Goal: Transaction & Acquisition: Obtain resource

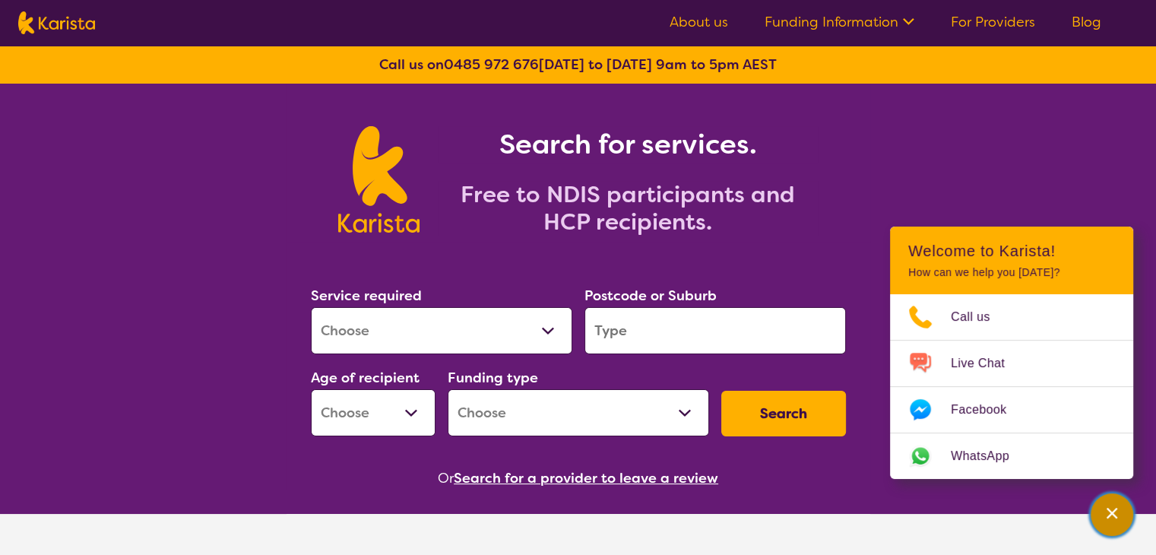
click at [1110, 501] on div "Channel Menu" at bounding box center [1112, 514] width 30 height 33
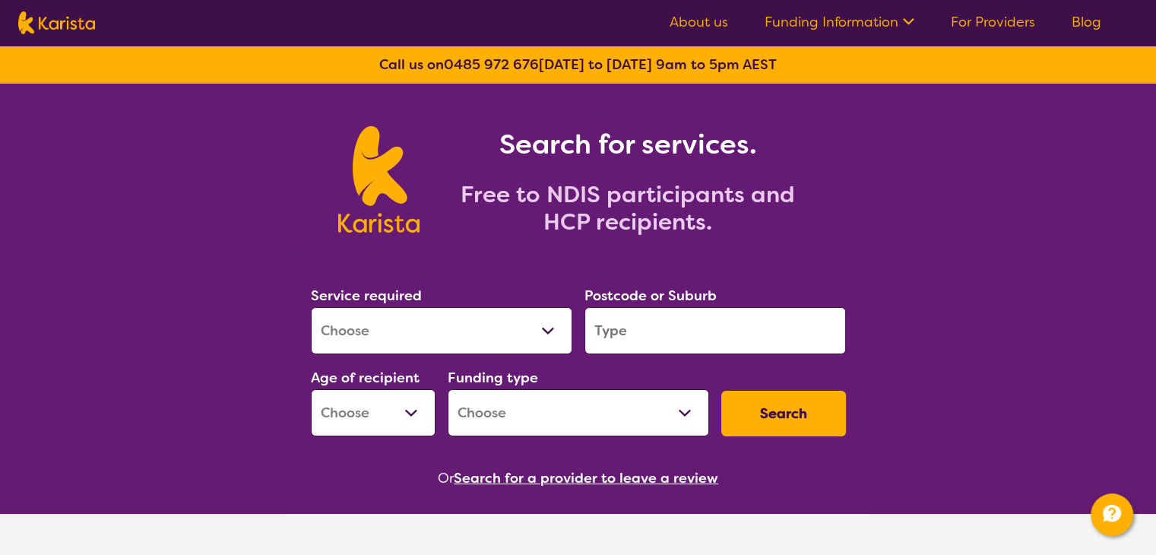
click at [518, 341] on select "Allied Health Assistant Assessment ([MEDICAL_DATA] or [MEDICAL_DATA]) Behaviour…" at bounding box center [441, 330] width 261 height 47
select select "Dietitian"
click at [311, 307] on select "Allied Health Assistant Assessment ([MEDICAL_DATA] or [MEDICAL_DATA]) Behaviour…" at bounding box center [441, 330] width 261 height 47
click at [647, 339] on input "search" at bounding box center [714, 330] width 261 height 47
type input "3006"
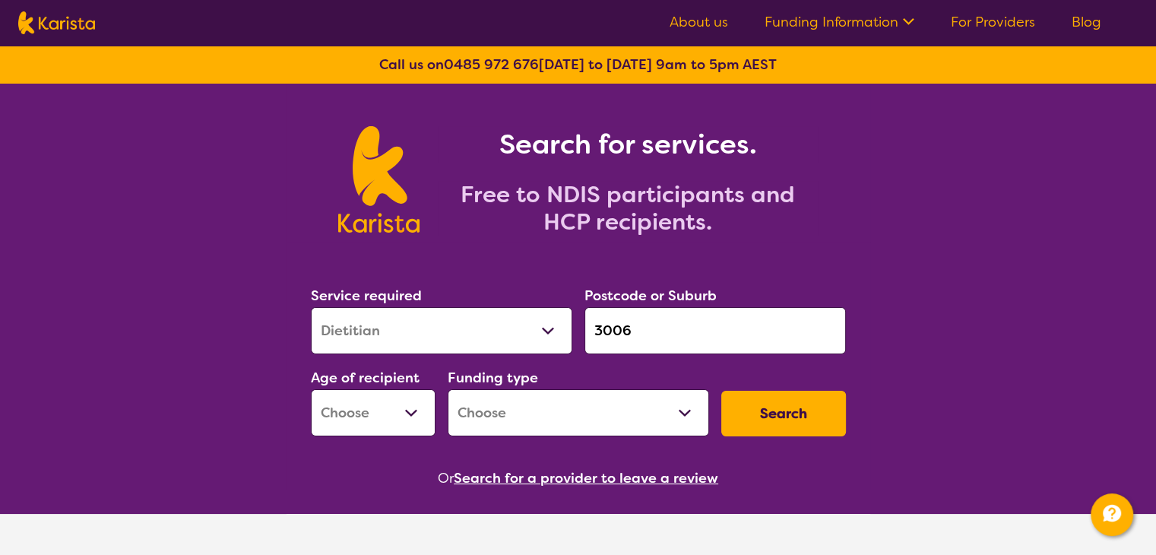
click at [371, 417] on select "Early Childhood - 0 to 9 Child - 10 to 11 Adolescent - 12 to 17 Adult - 18 to 6…" at bounding box center [373, 412] width 125 height 47
select select "AD"
click at [311, 389] on select "Early Childhood - 0 to 9 Child - 10 to 11 Adolescent - 12 to 17 Adult - 18 to 6…" at bounding box center [373, 412] width 125 height 47
click at [430, 350] on select "Allied Health Assistant Assessment ([MEDICAL_DATA] or [MEDICAL_DATA]) Behaviour…" at bounding box center [441, 330] width 261 height 47
click at [543, 407] on select "Home Care Package (HCP) National Disability Insurance Scheme (NDIS) I don't know" at bounding box center [578, 412] width 261 height 47
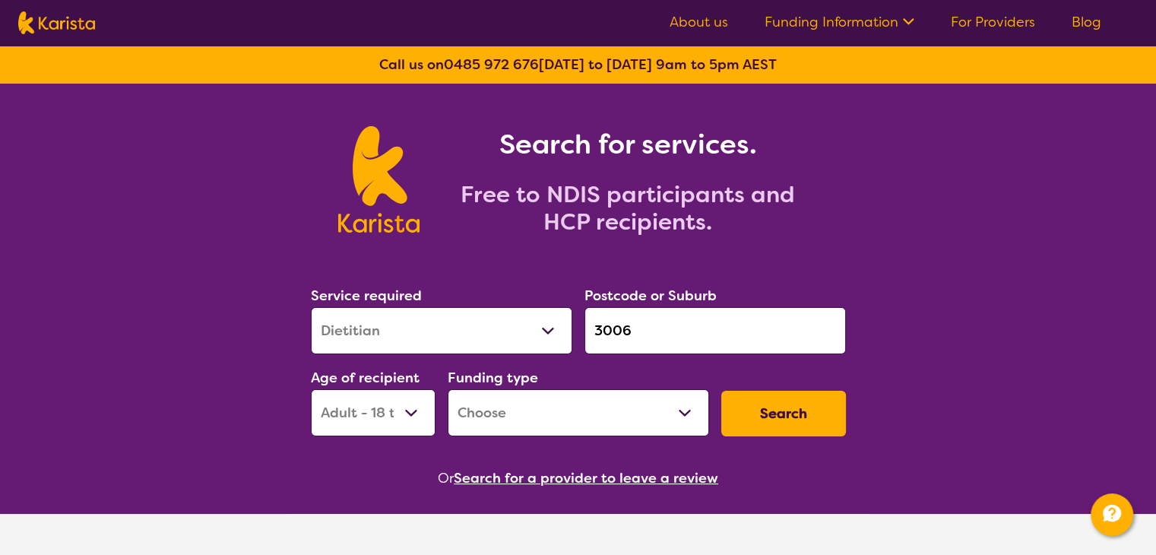
select select "i-don-t-know"
click at [448, 389] on select "Home Care Package (HCP) National Disability Insurance Scheme (NDIS) I don't know" at bounding box center [578, 412] width 261 height 47
click at [769, 424] on button "Search" at bounding box center [783, 414] width 125 height 46
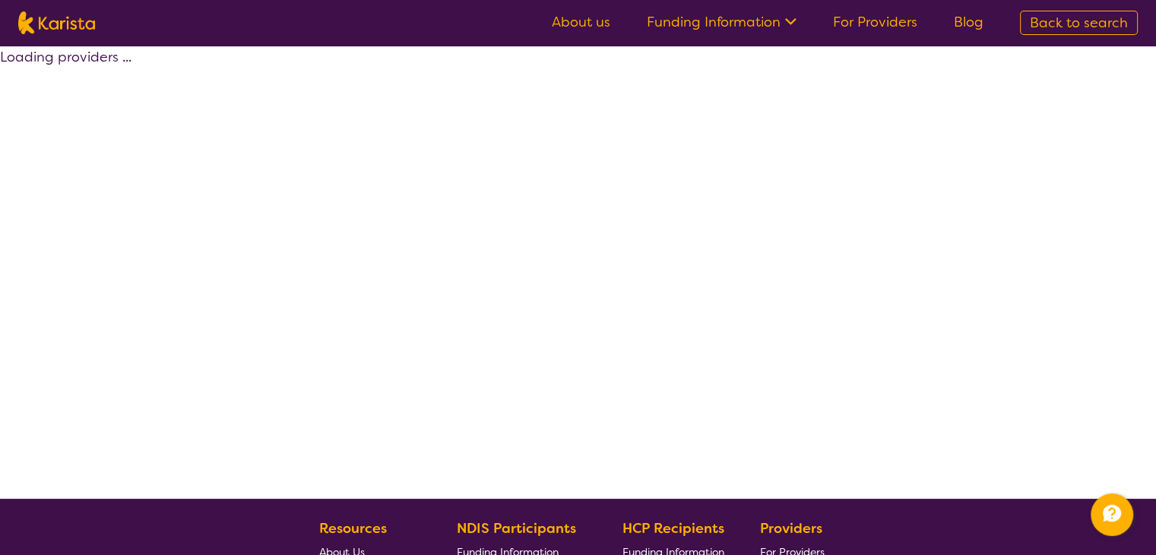
select select "Dietitian"
select select "AD"
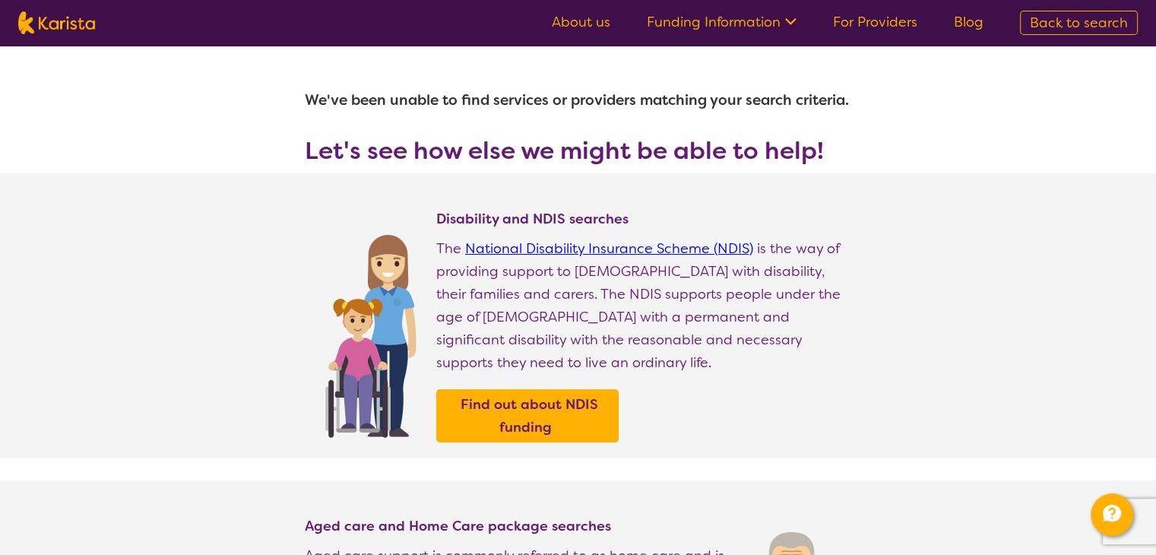
click at [885, 19] on link "For Providers" at bounding box center [875, 22] width 84 height 18
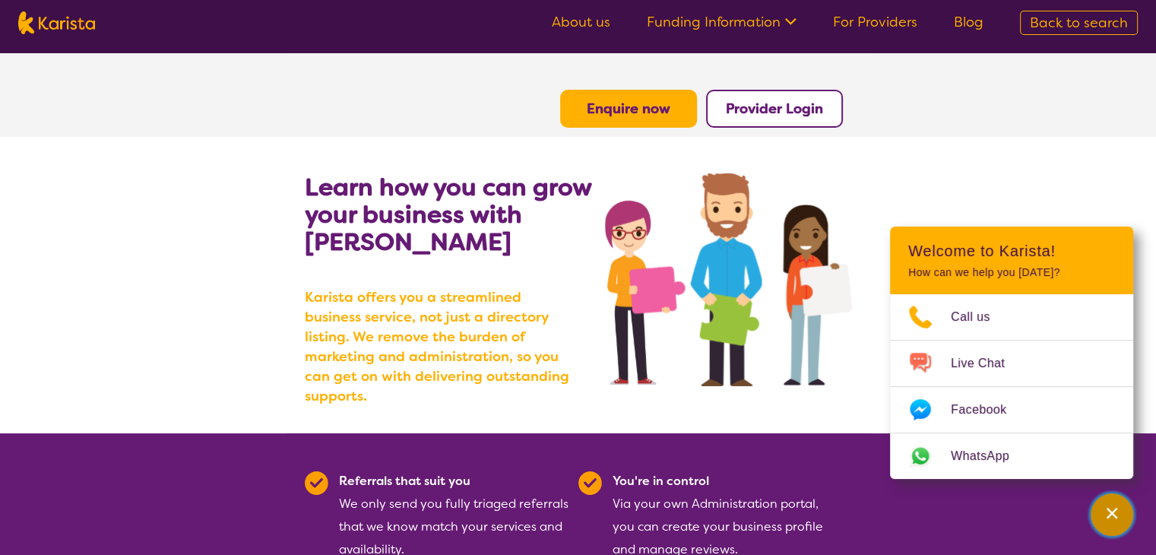
click at [1110, 519] on icon "Channel Menu" at bounding box center [1111, 512] width 15 height 15
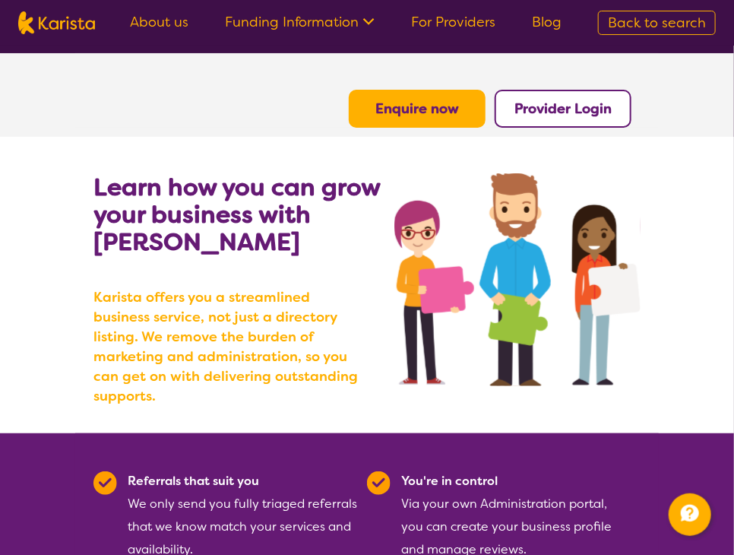
click at [274, 321] on b "Karista offers you a streamlined business service, not just a directory listing…" at bounding box center [230, 346] width 274 height 119
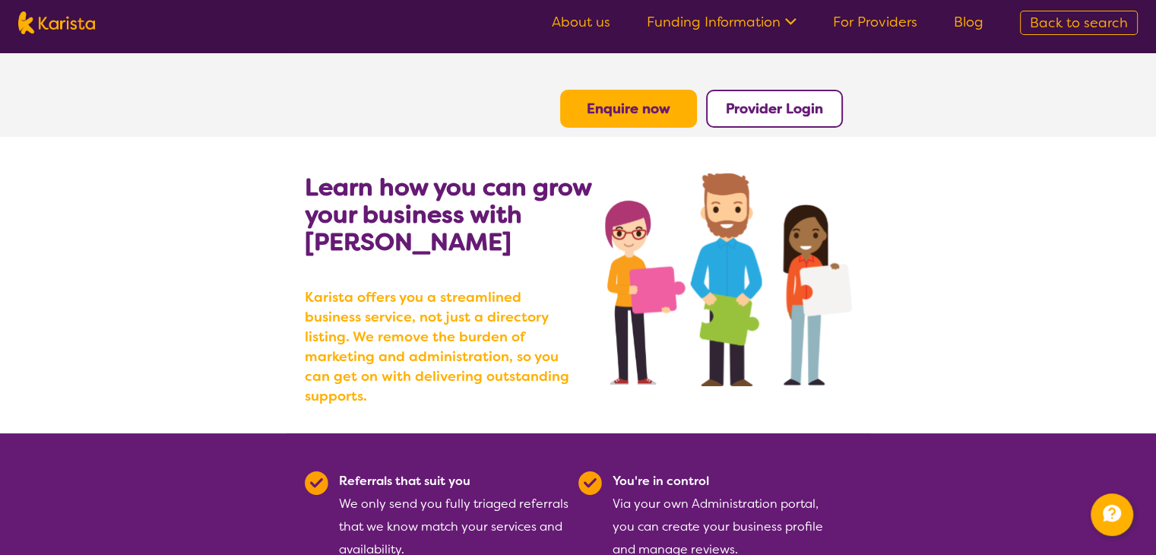
click at [486, 180] on b "Learn how you can grow your business with Karista" at bounding box center [448, 214] width 287 height 87
click at [407, 290] on b "Karista offers you a streamlined business service, not just a directory listing…" at bounding box center [442, 346] width 274 height 119
click at [1054, 18] on span "Back to search" at bounding box center [1079, 23] width 98 height 18
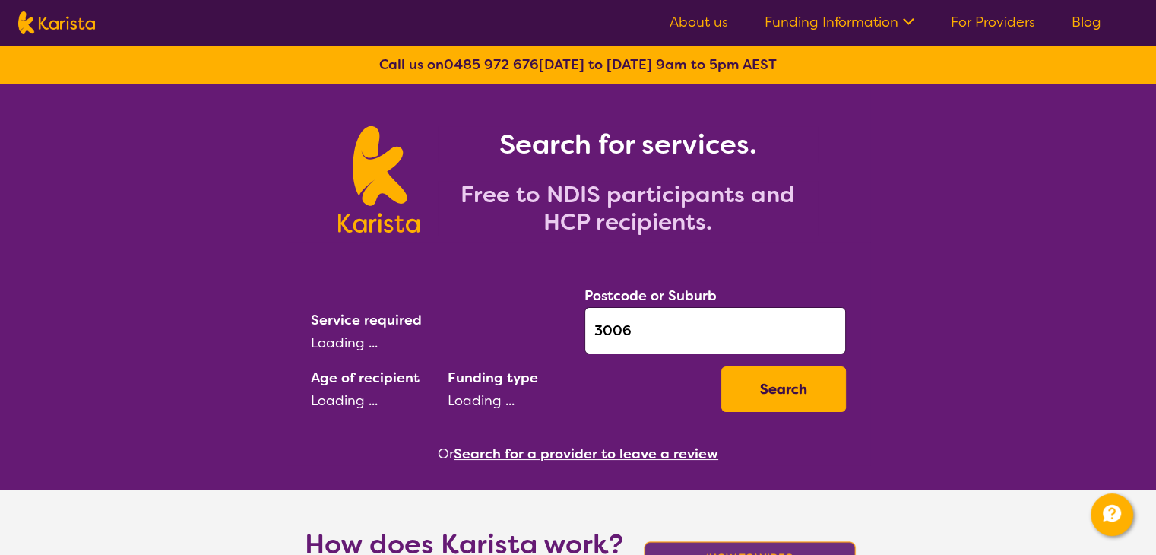
select select "AD"
select select "i-don-t-know"
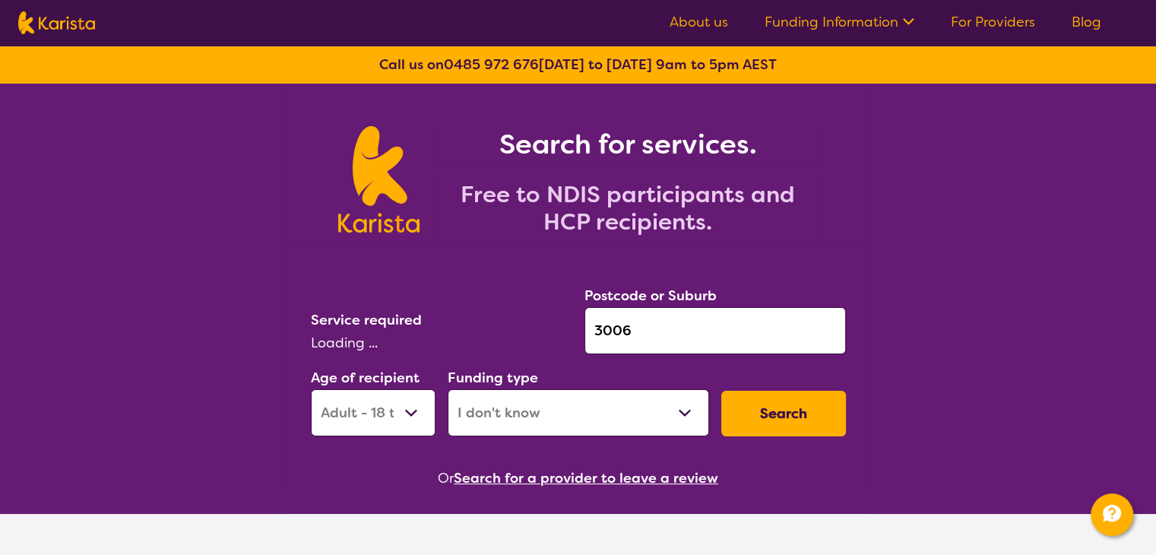
select select "Dietitian"
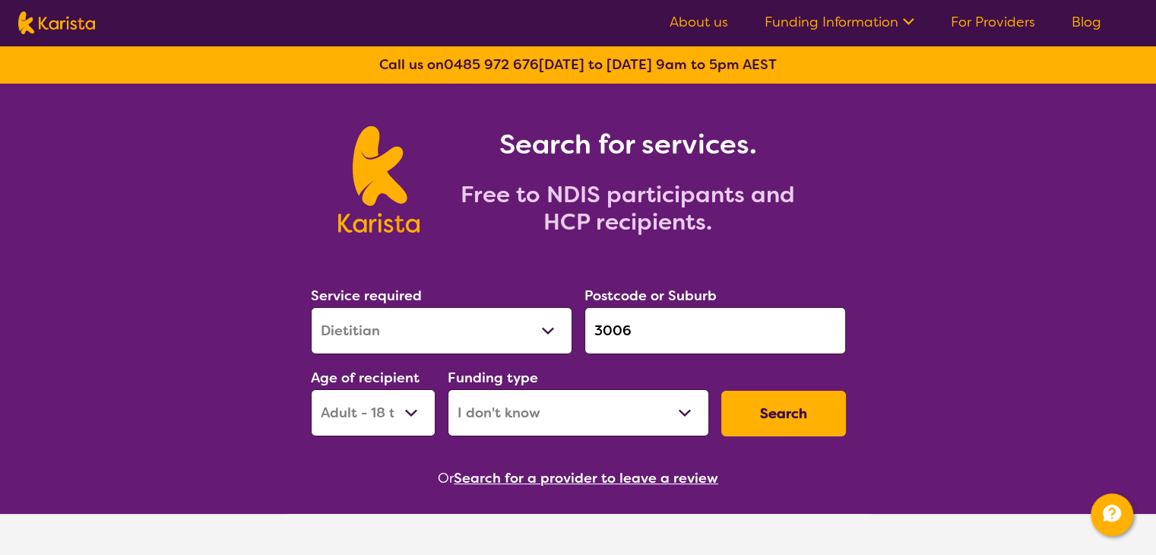
click at [906, 13] on icon at bounding box center [906, 20] width 16 height 16
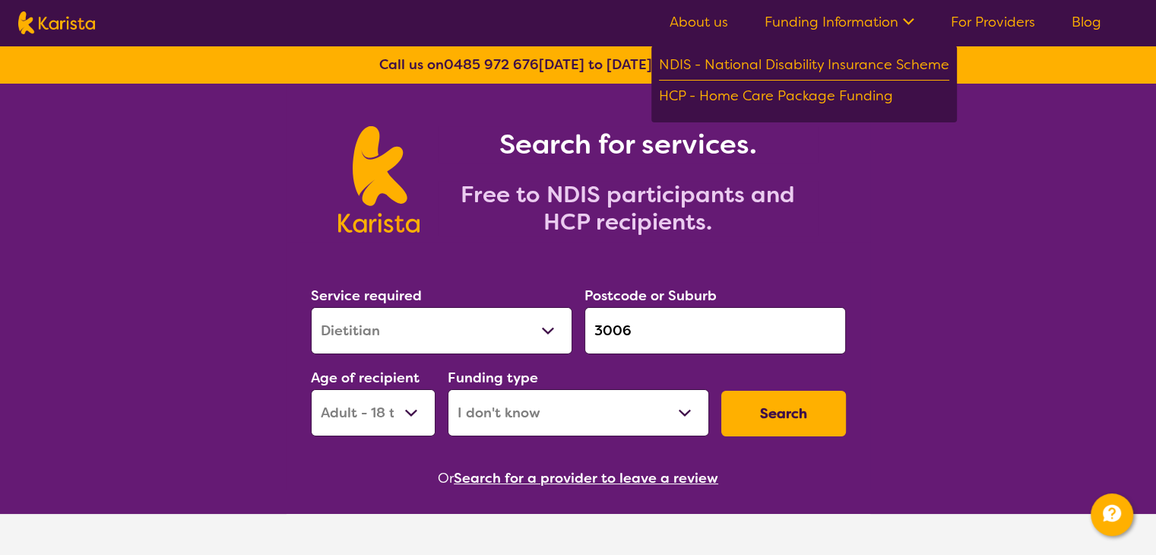
click at [1018, 87] on div "Search for services. Free to NDIS participants and HCP recipients." at bounding box center [578, 163] width 1156 height 158
drag, startPoint x: 1018, startPoint y: 87, endPoint x: 1027, endPoint y: 71, distance: 18.7
click at [912, 60] on div "NDIS - National Disability Insurance Scheme" at bounding box center [804, 66] width 290 height 27
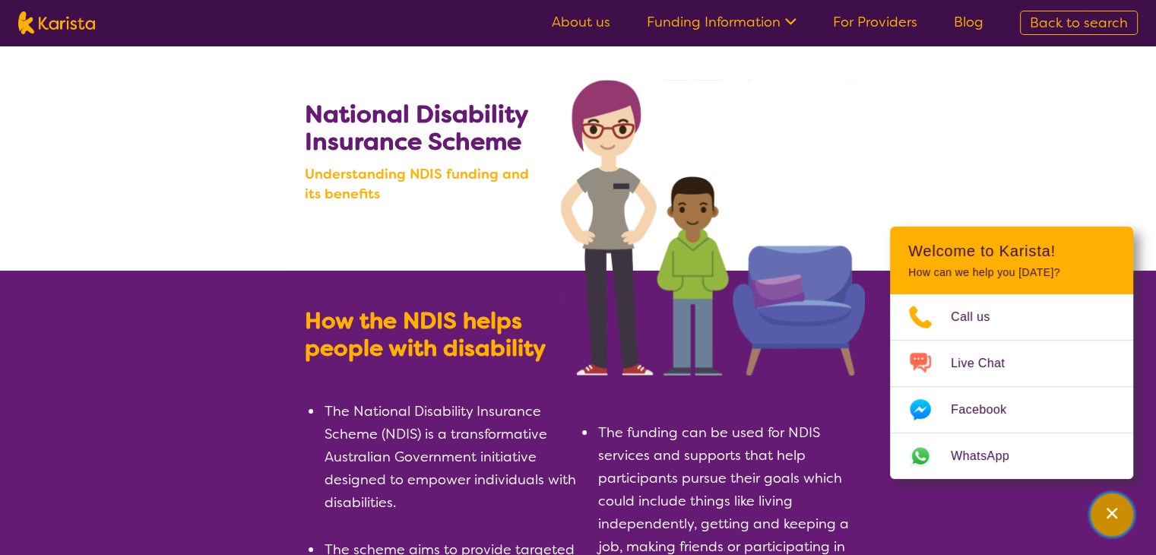
click at [1116, 502] on div "Channel Menu" at bounding box center [1112, 514] width 30 height 33
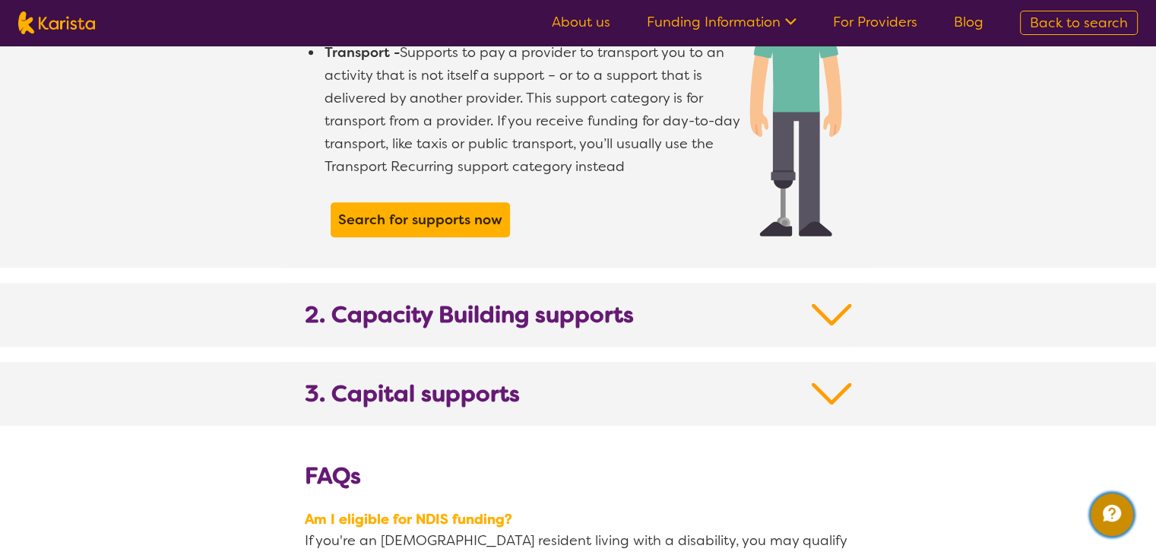
scroll to position [1461, 0]
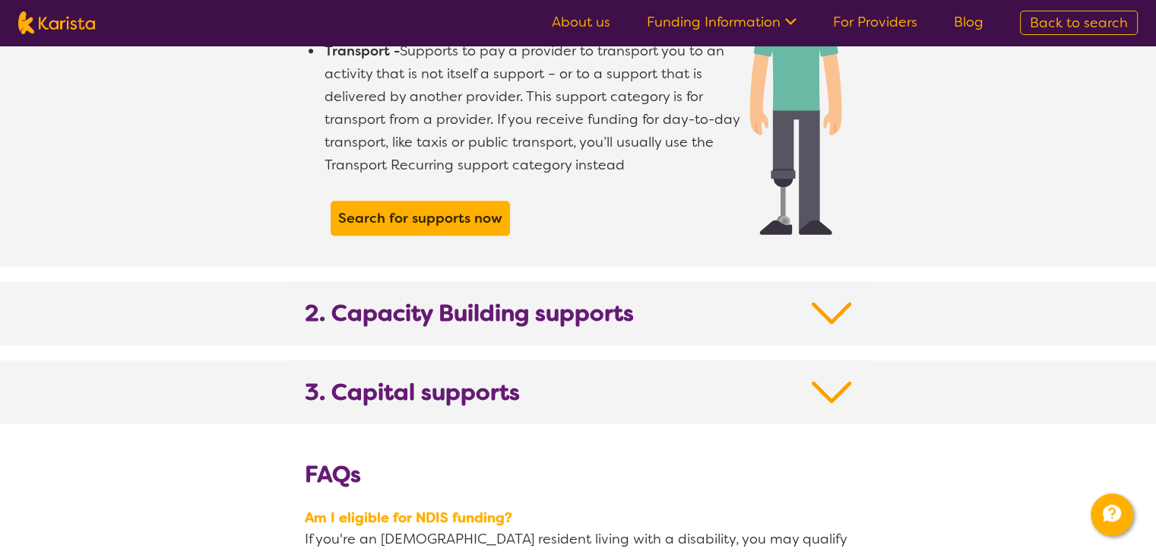
click at [823, 299] on img at bounding box center [832, 312] width 40 height 27
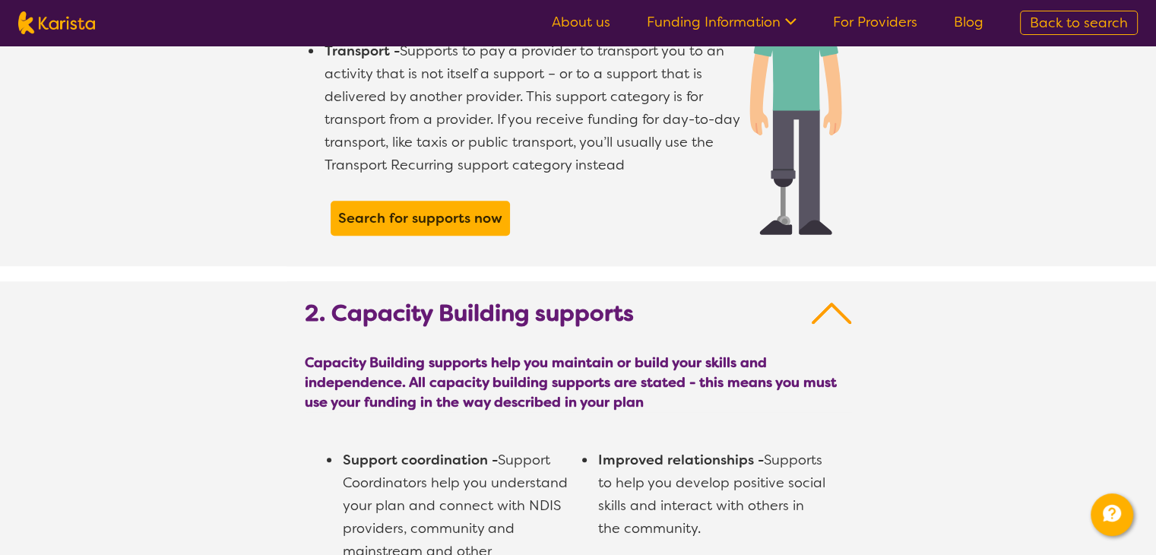
click at [823, 299] on img at bounding box center [832, 312] width 40 height 27
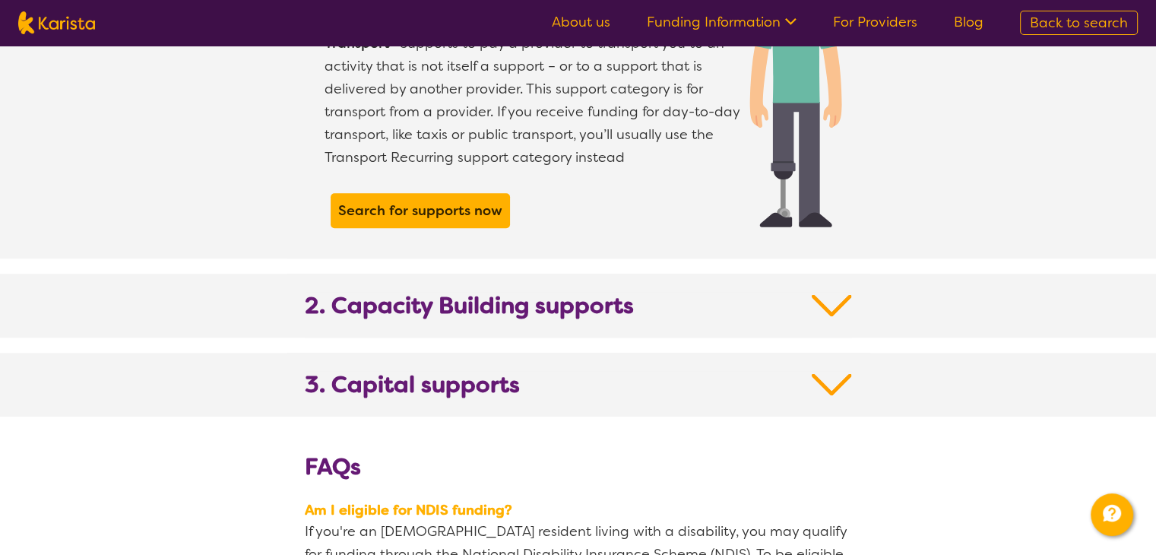
scroll to position [1471, 0]
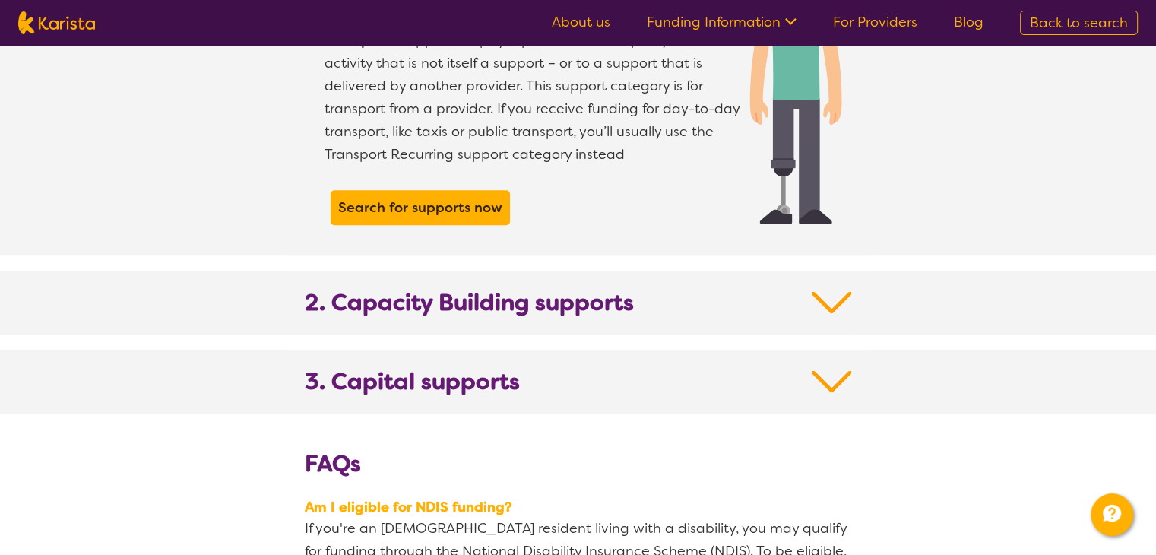
click at [825, 289] on img at bounding box center [832, 302] width 40 height 27
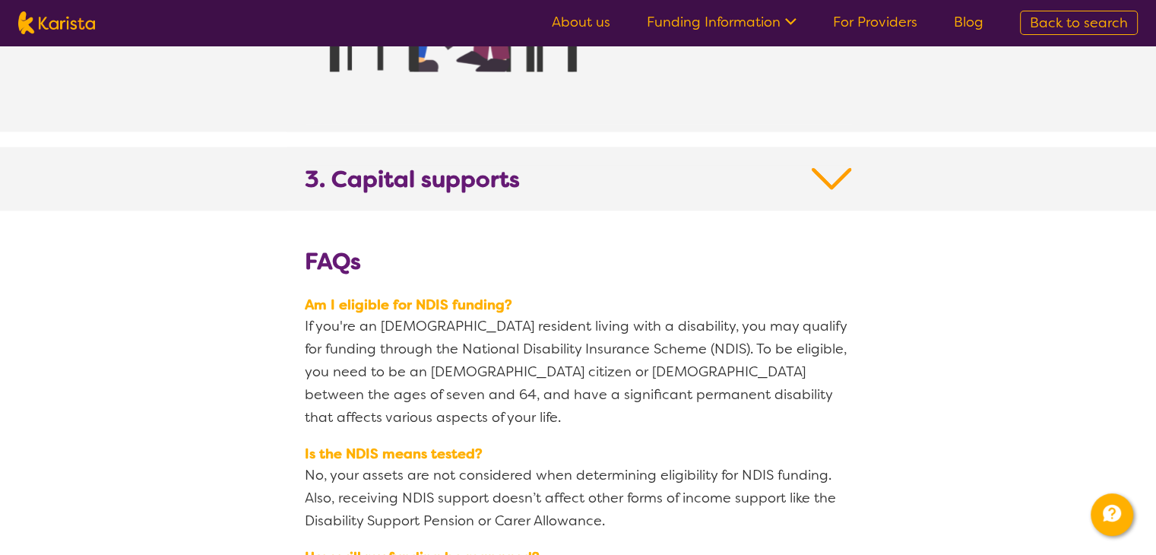
scroll to position [2724, 0]
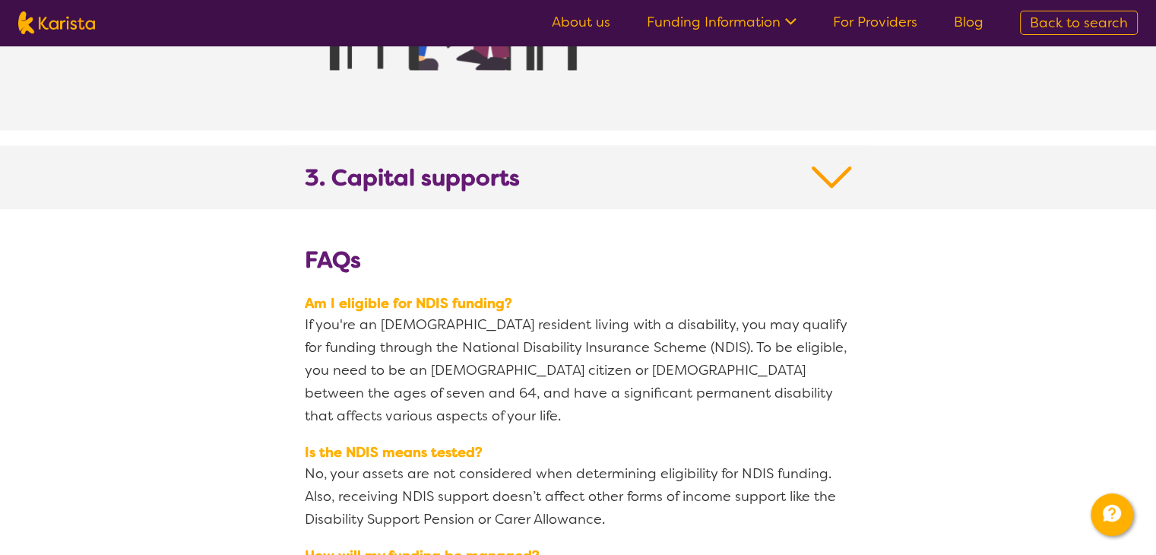
click at [831, 163] on img at bounding box center [832, 176] width 40 height 27
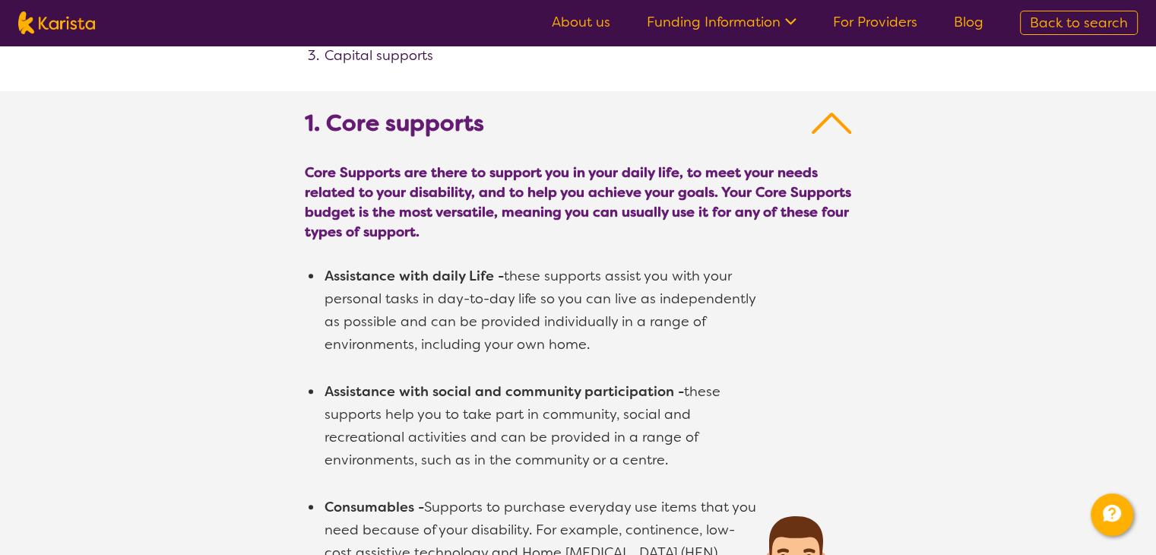
scroll to position [830, 0]
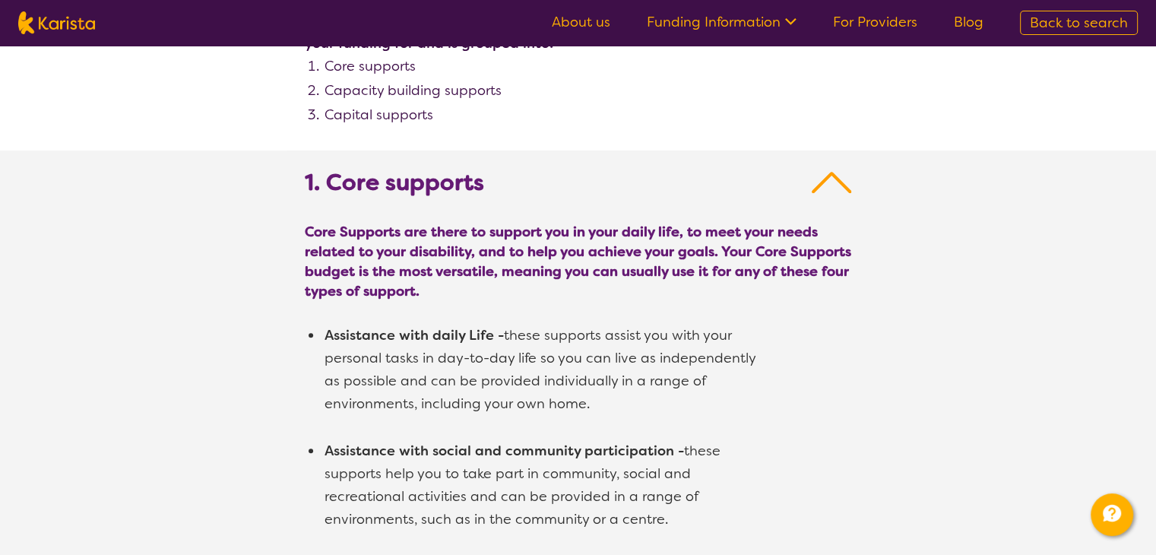
click at [1059, 21] on span "Back to search" at bounding box center [1079, 23] width 98 height 18
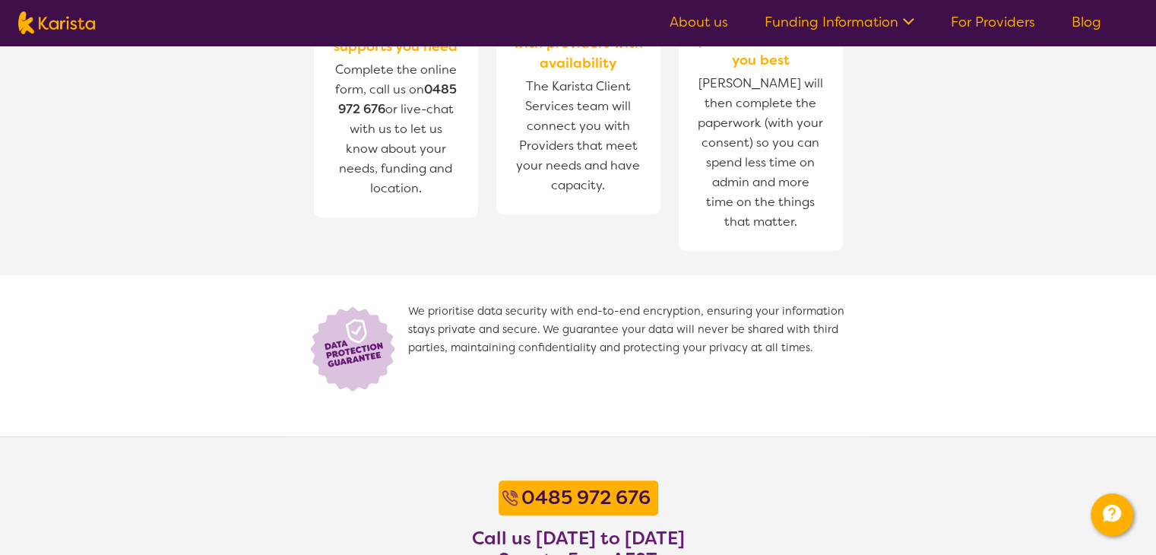
select select "Dietitian"
select select "AD"
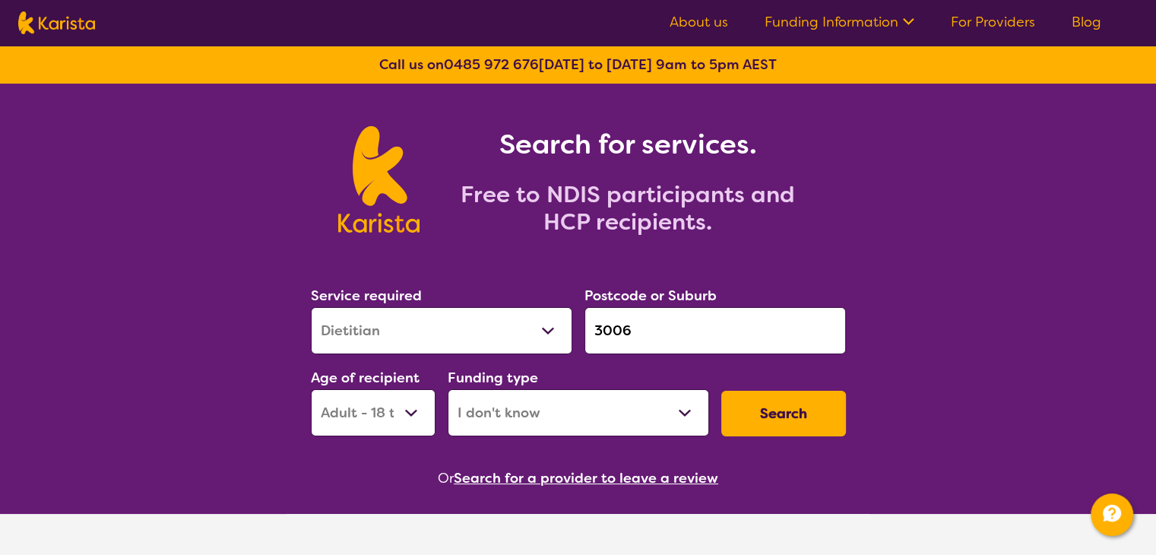
click at [584, 416] on select "Home Care Package (HCP) National Disability Insurance Scheme (NDIS) I don't know" at bounding box center [578, 412] width 261 height 47
select select "HCP"
click at [448, 389] on select "Home Care Package (HCP) National Disability Insurance Scheme (NDIS) I don't know" at bounding box center [578, 412] width 261 height 47
click at [776, 394] on button "Search" at bounding box center [783, 414] width 125 height 46
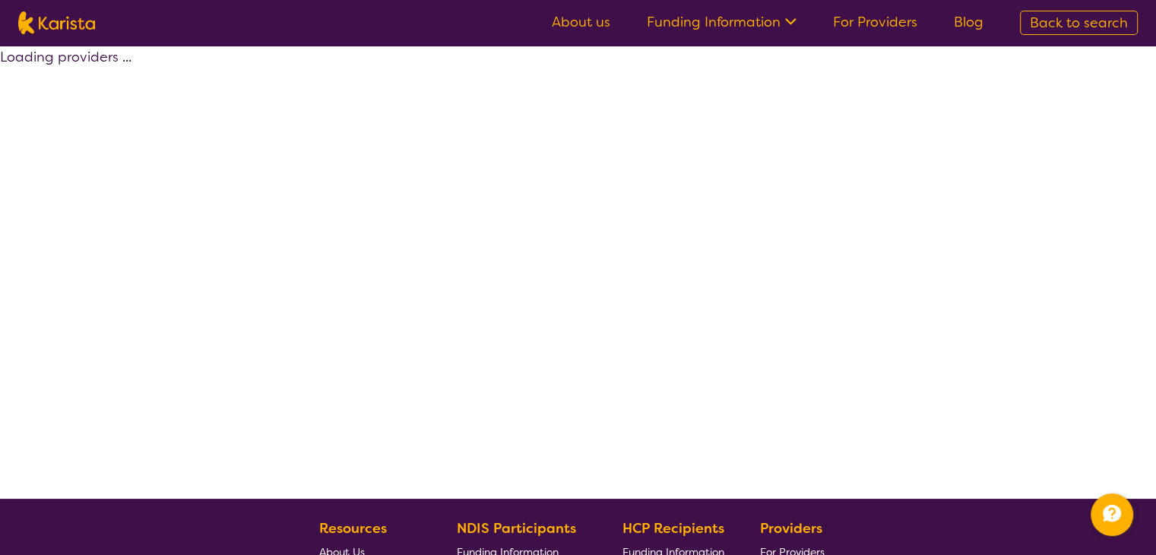
select select "Dietitian"
select select "AD"
select select "HCP"
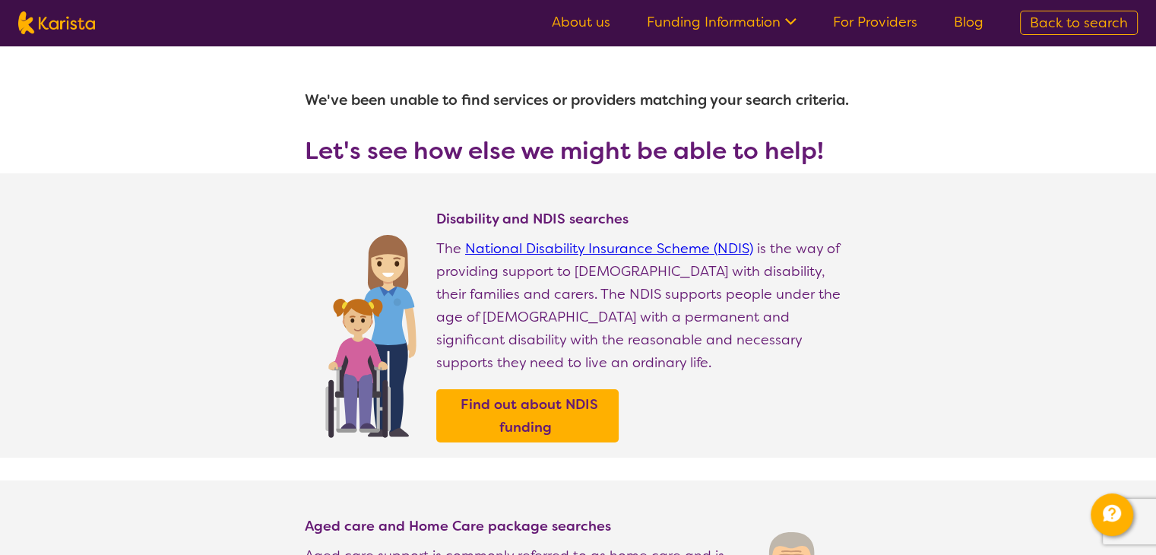
select select "Dietitian"
select select "AD"
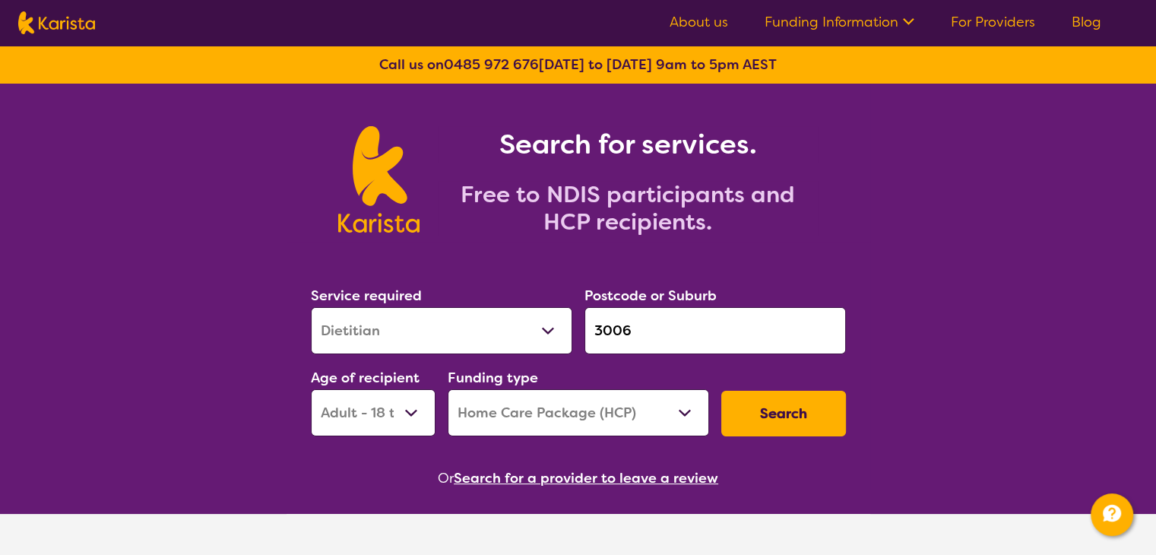
click at [565, 433] on select "Home Care Package (HCP) National Disability Insurance Scheme (NDIS) I don't know" at bounding box center [578, 412] width 261 height 47
select select "NDIS"
click at [448, 389] on select "Home Care Package (HCP) National Disability Insurance Scheme (NDIS) I don't know" at bounding box center [578, 412] width 261 height 47
click at [789, 419] on button "Search" at bounding box center [783, 414] width 125 height 46
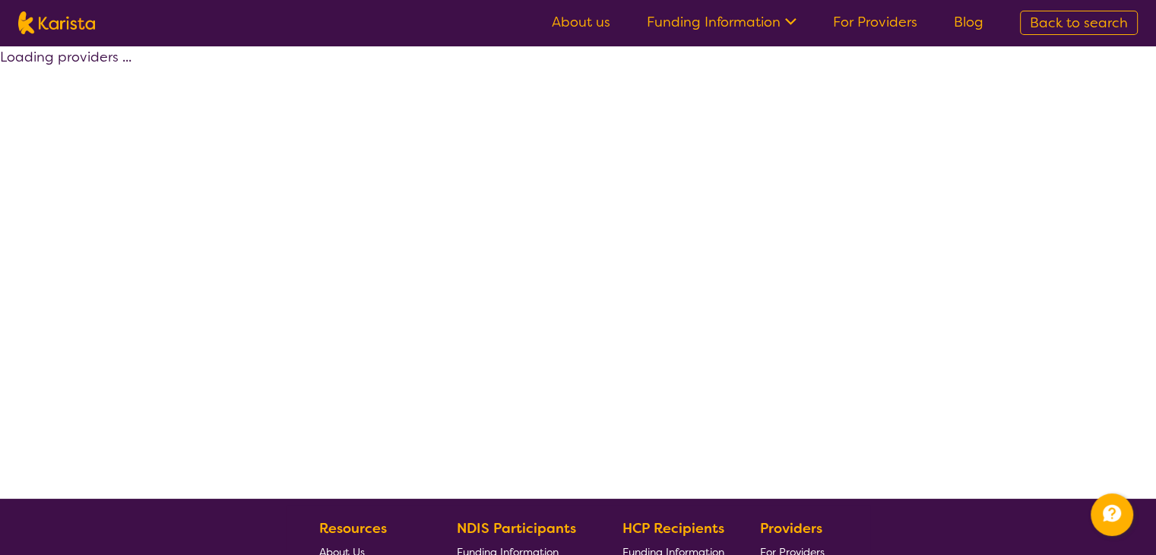
select select "by_score"
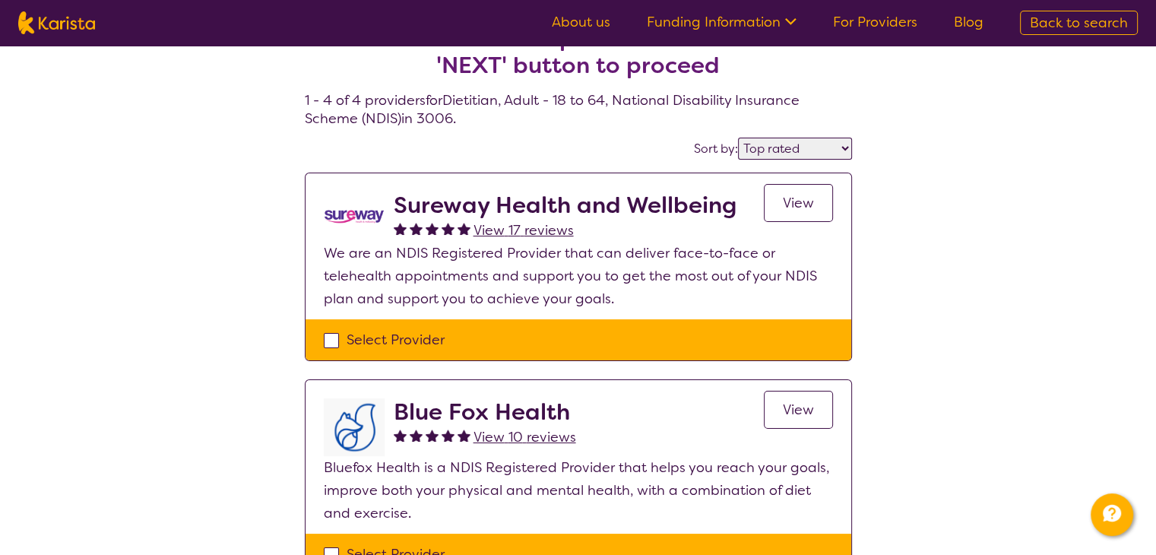
scroll to position [40, 0]
click at [816, 193] on link "View" at bounding box center [798, 203] width 69 height 38
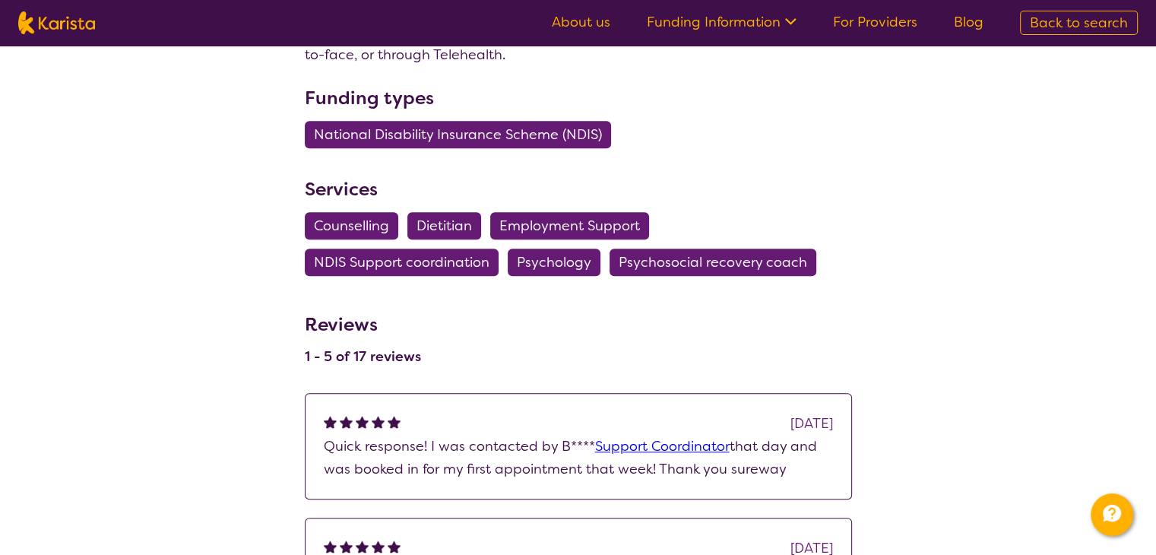
scroll to position [955, 0]
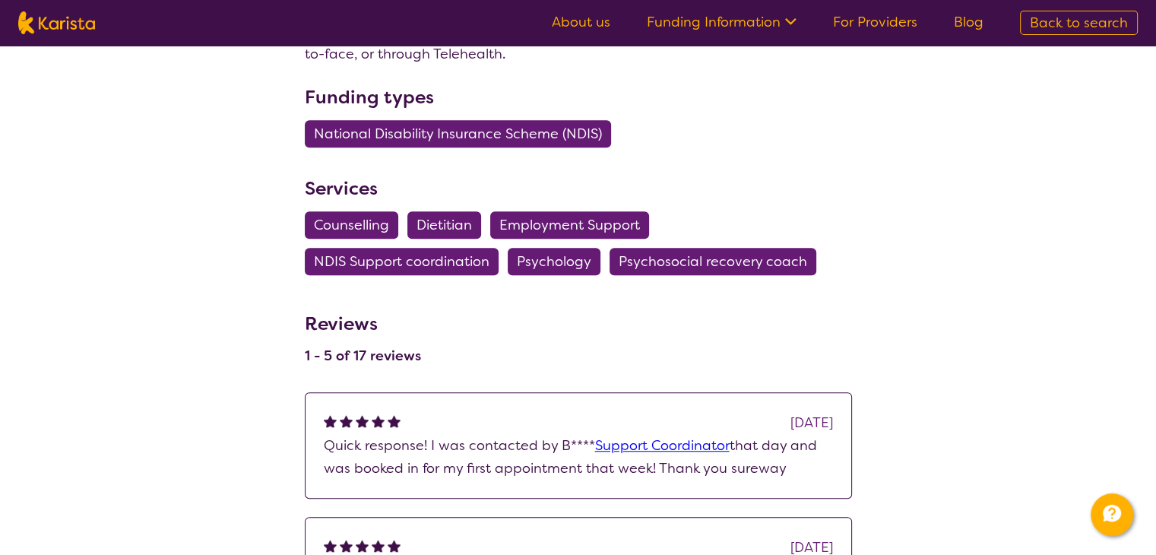
click at [1109, 173] on div "search results Sureway Health and Wellbeing View 17 reviews Review this provide…" at bounding box center [578, 71] width 1156 height 1961
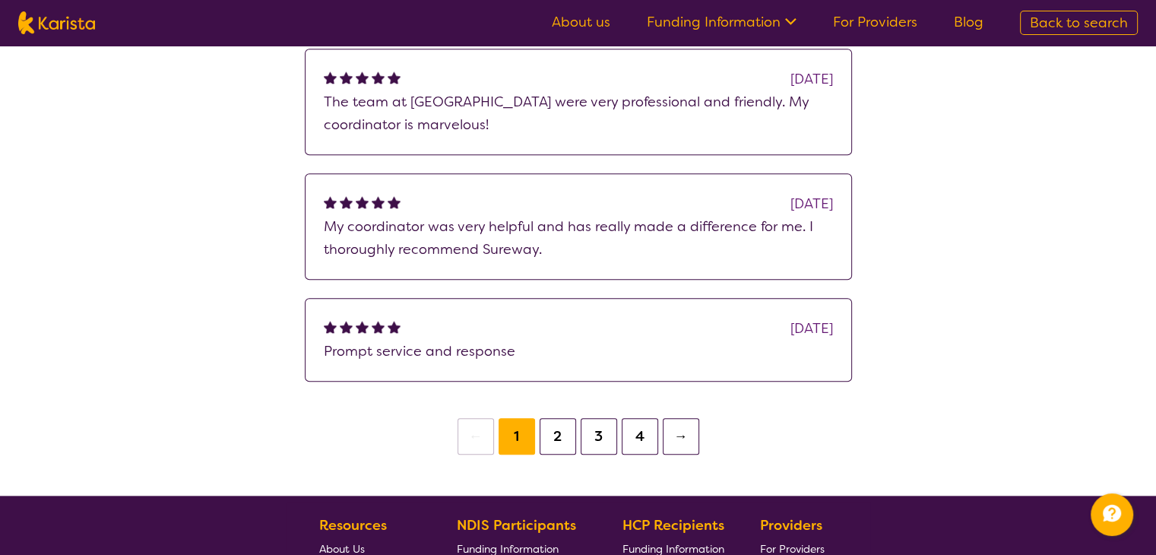
scroll to position [1549, 0]
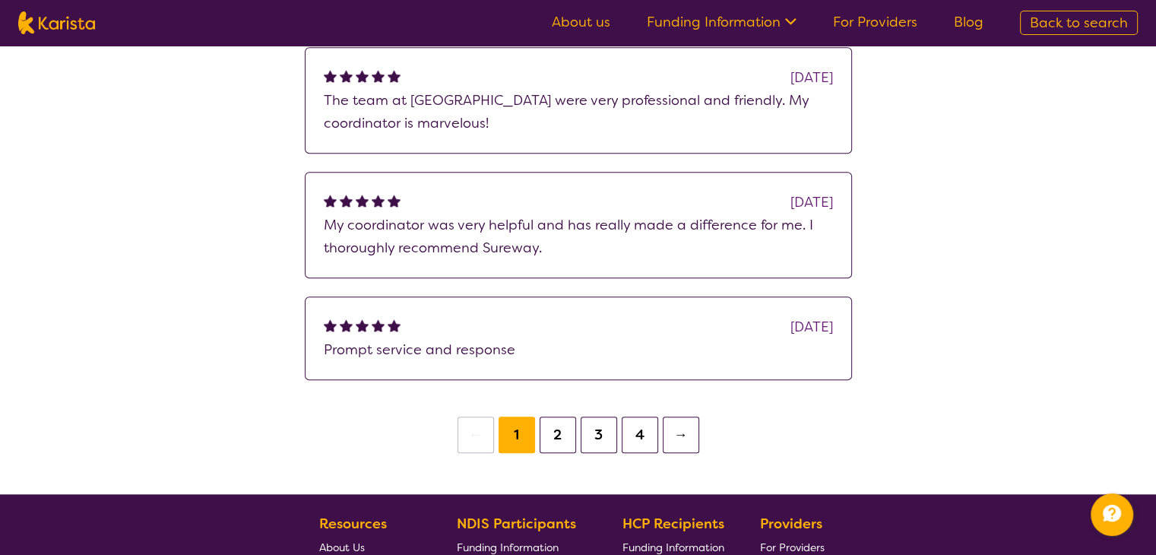
scroll to position [40, 0]
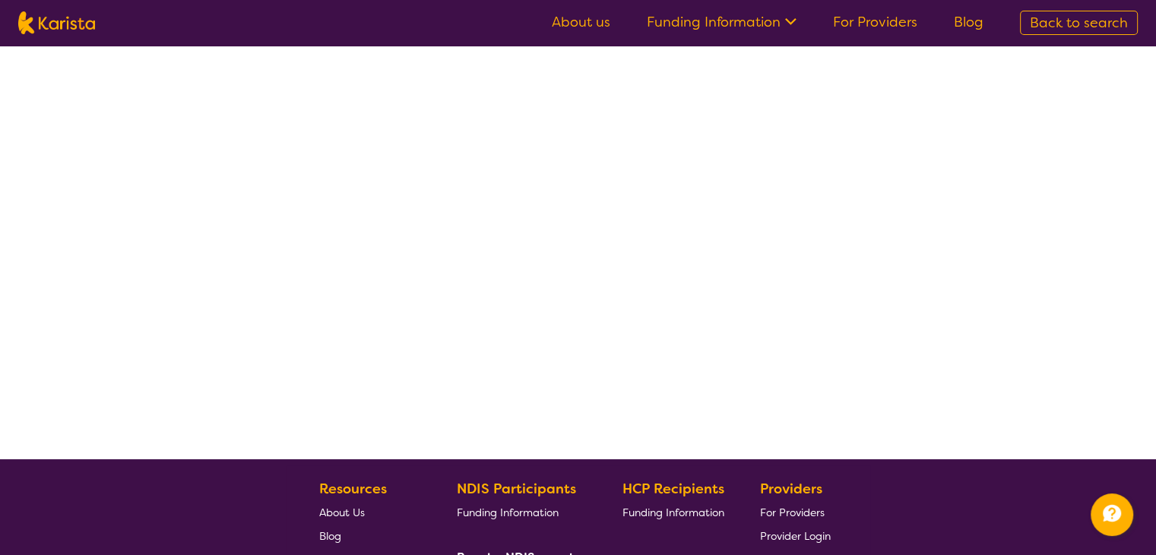
select select "by_score"
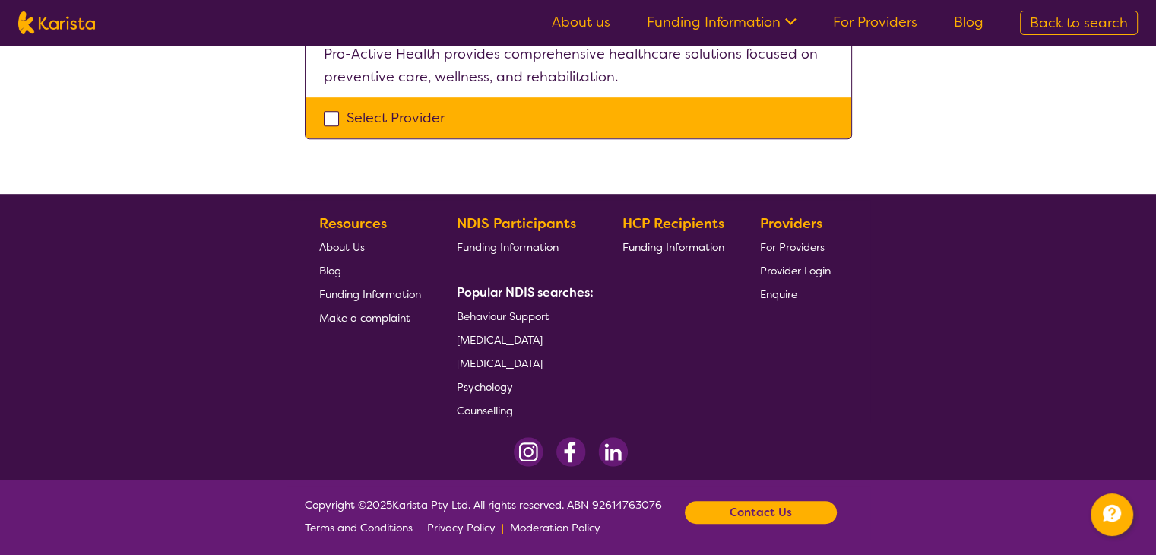
scroll to position [895, 0]
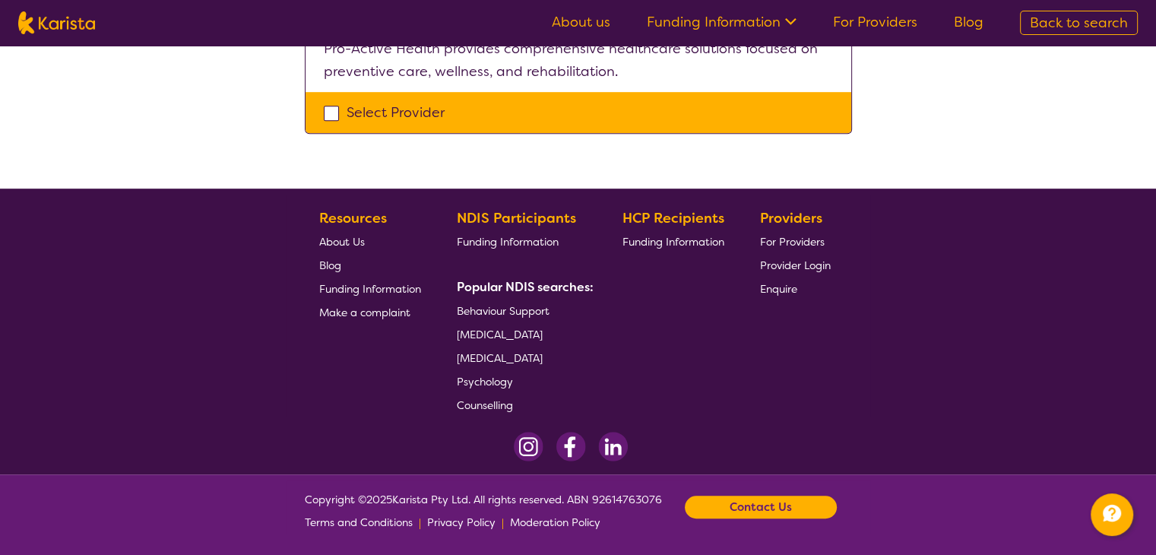
click at [624, 312] on div "HCP Recipients Funding Information" at bounding box center [676, 312] width 108 height 210
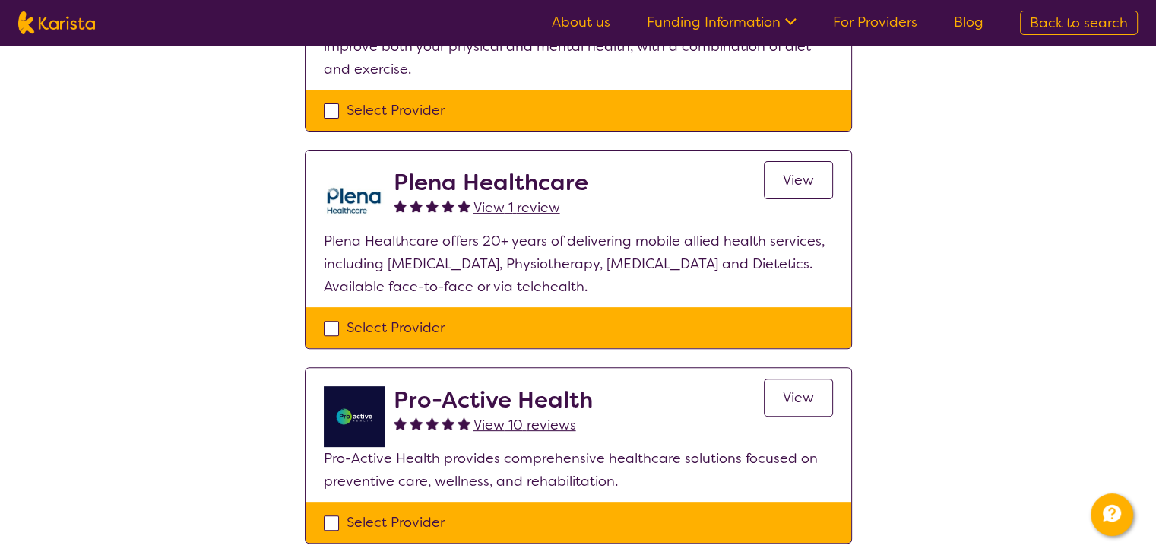
scroll to position [0, 0]
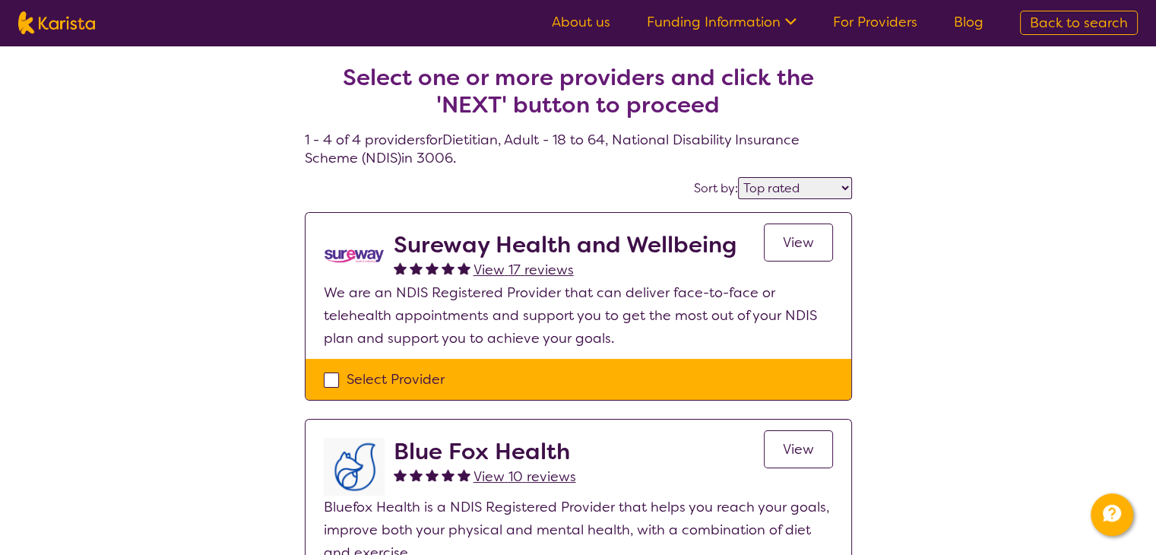
click at [804, 225] on link "View" at bounding box center [798, 242] width 69 height 38
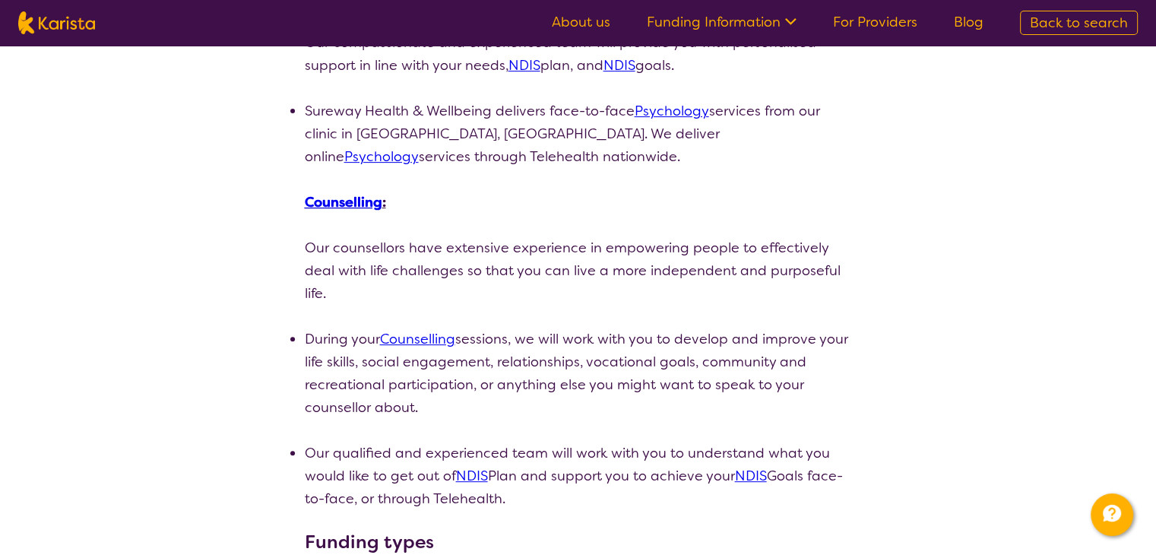
scroll to position [524, 0]
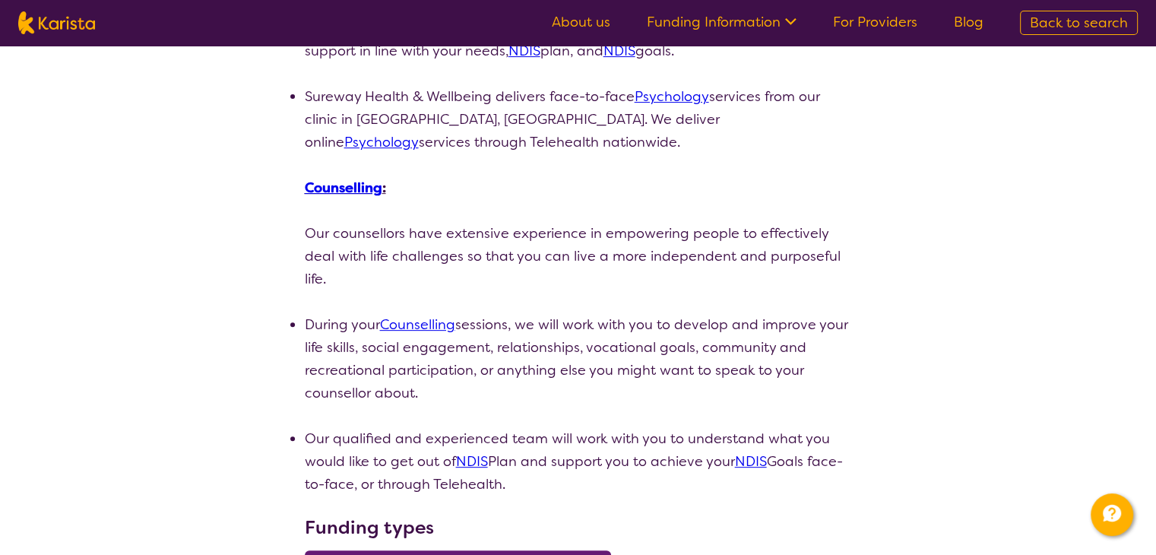
select select "by_score"
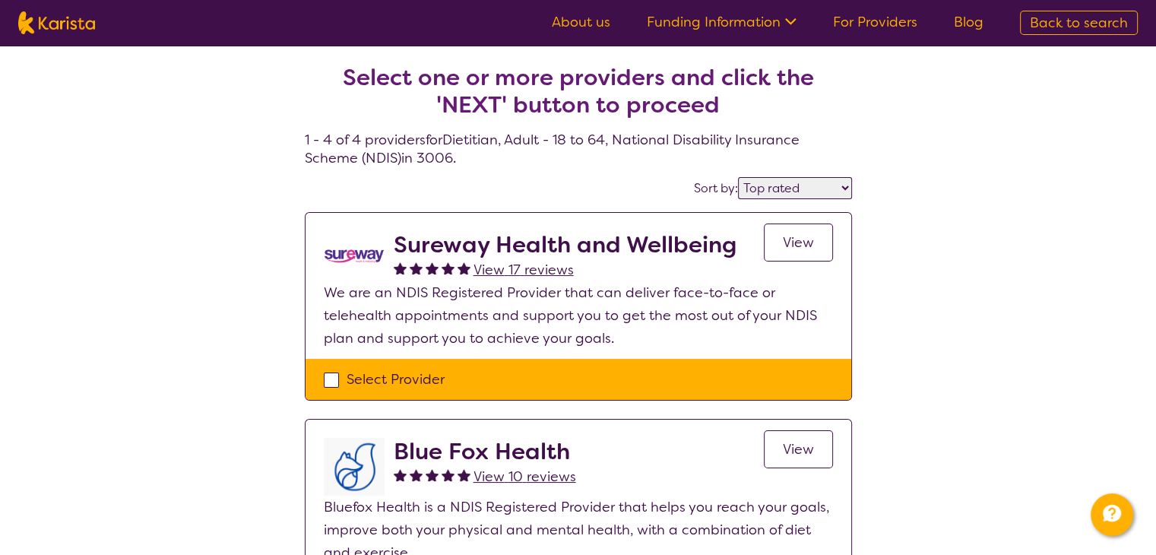
click at [337, 381] on div "Select Provider" at bounding box center [578, 379] width 509 height 23
checkbox input "true"
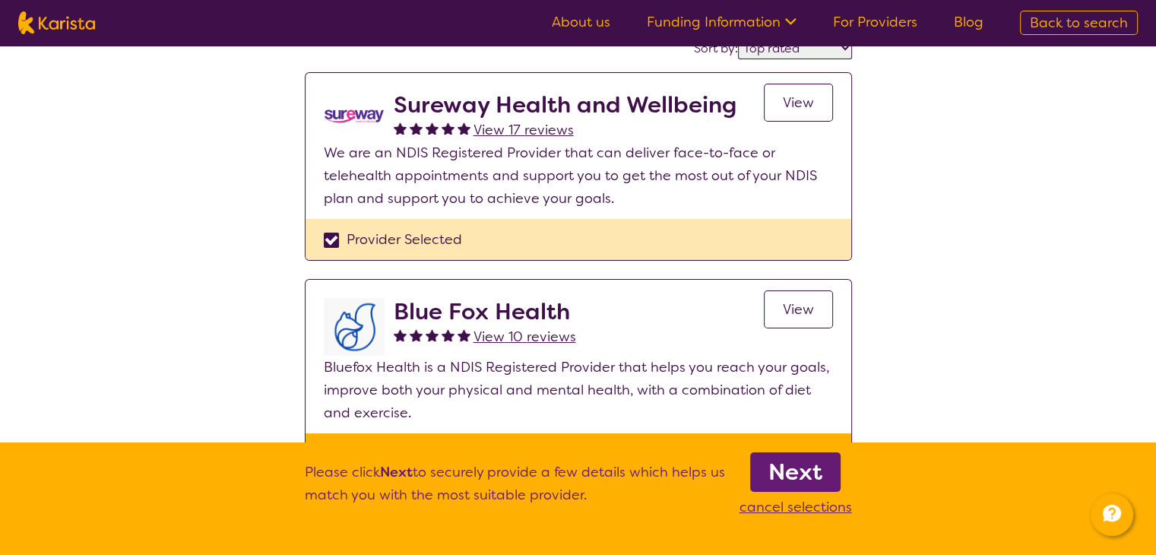
scroll to position [289, 0]
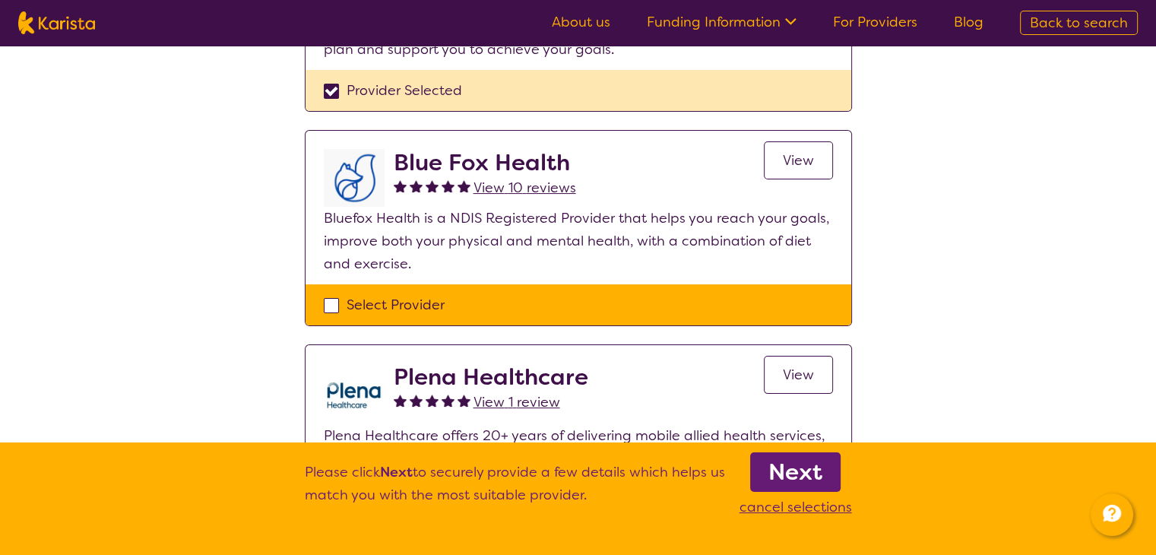
click at [331, 318] on div "Select Provider" at bounding box center [579, 304] width 546 height 41
click at [328, 294] on div "Select Provider" at bounding box center [578, 304] width 509 height 23
checkbox input "true"
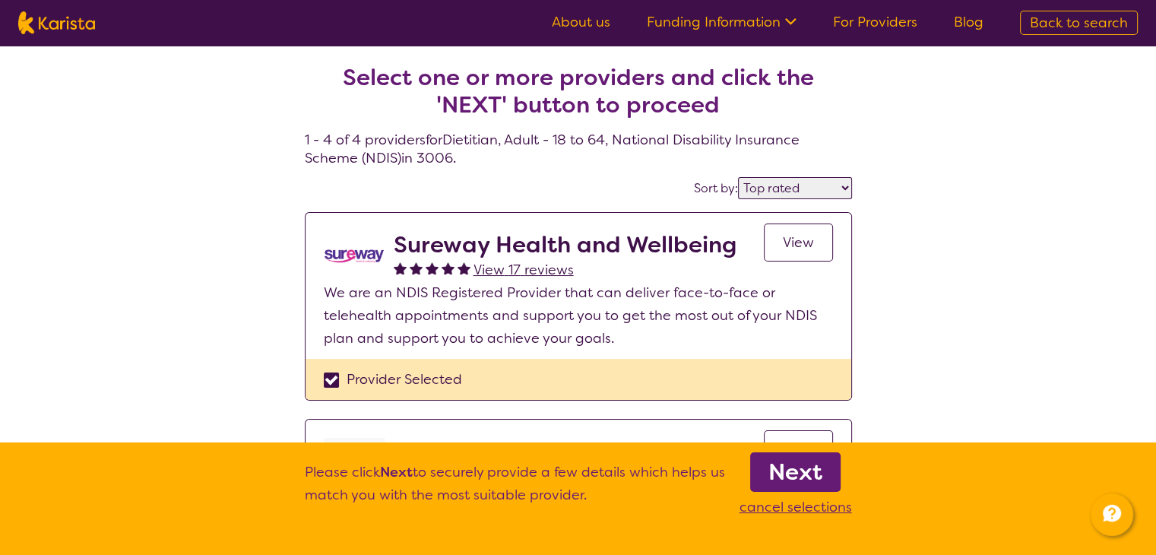
click at [774, 470] on b "Next" at bounding box center [795, 472] width 54 height 30
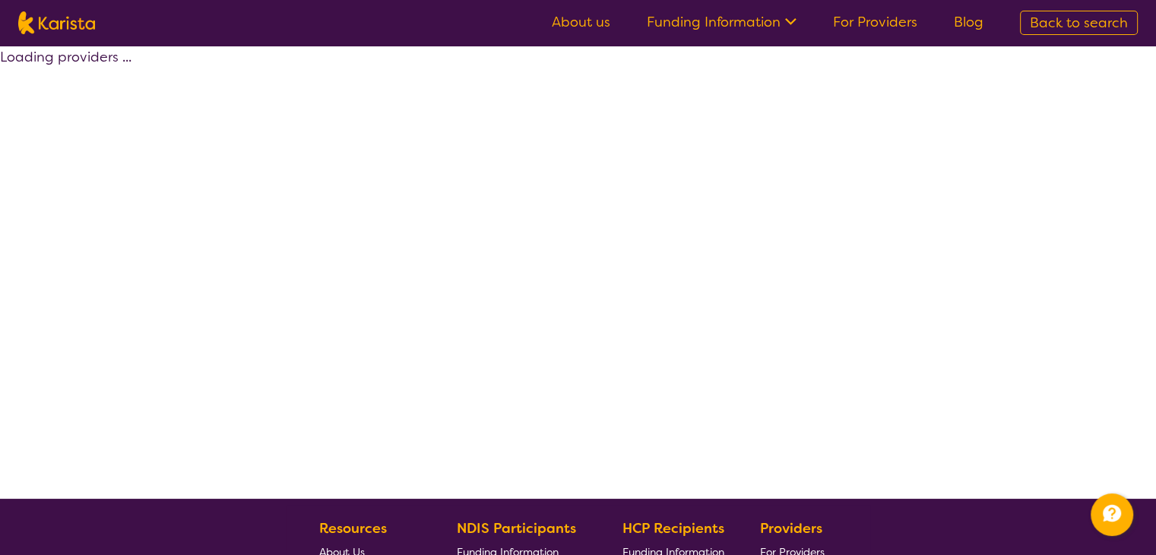
select select "by_score"
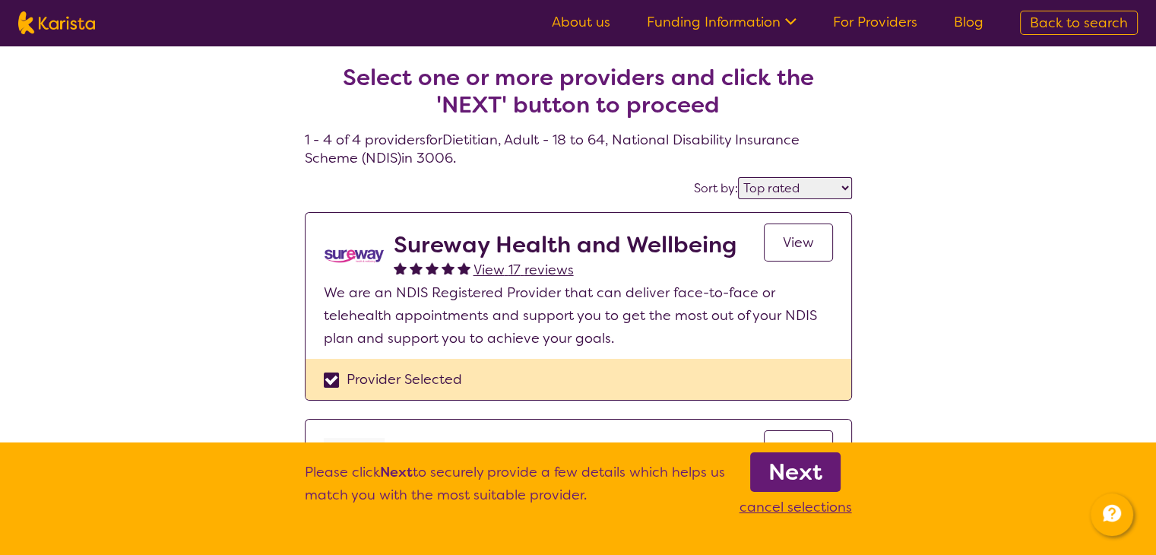
click at [869, 164] on section "Select one or more providers and click the 'NEXT' button to proceed 1 - 4 of 4 …" at bounding box center [579, 536] width 584 height 981
click at [978, 309] on div "Select one or more providers and click the 'NEXT' button to proceed 1 - 4 of 4 …" at bounding box center [578, 564] width 1156 height 1036
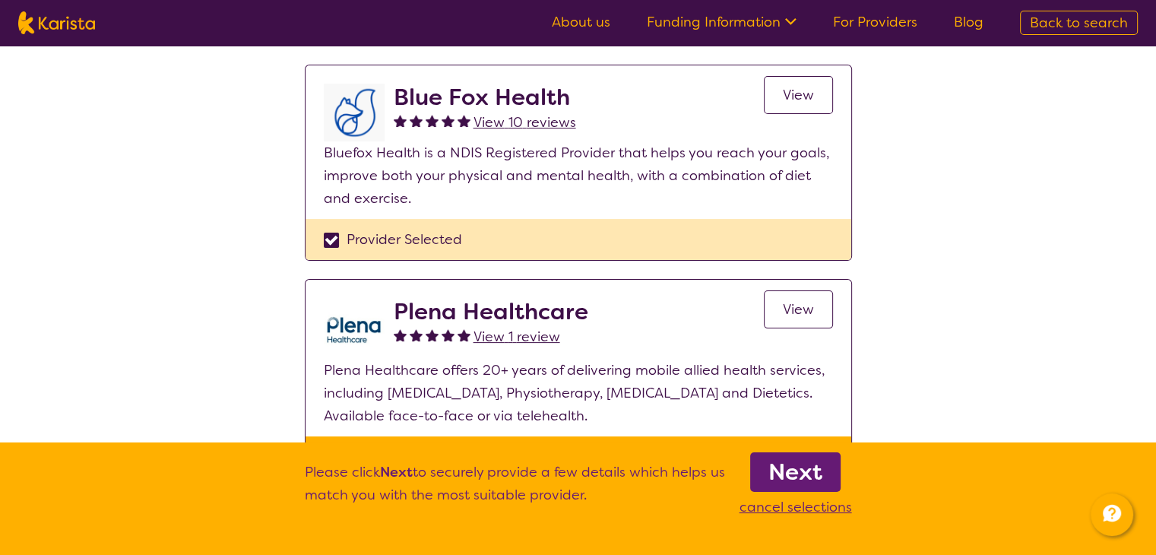
scroll to position [344, 0]
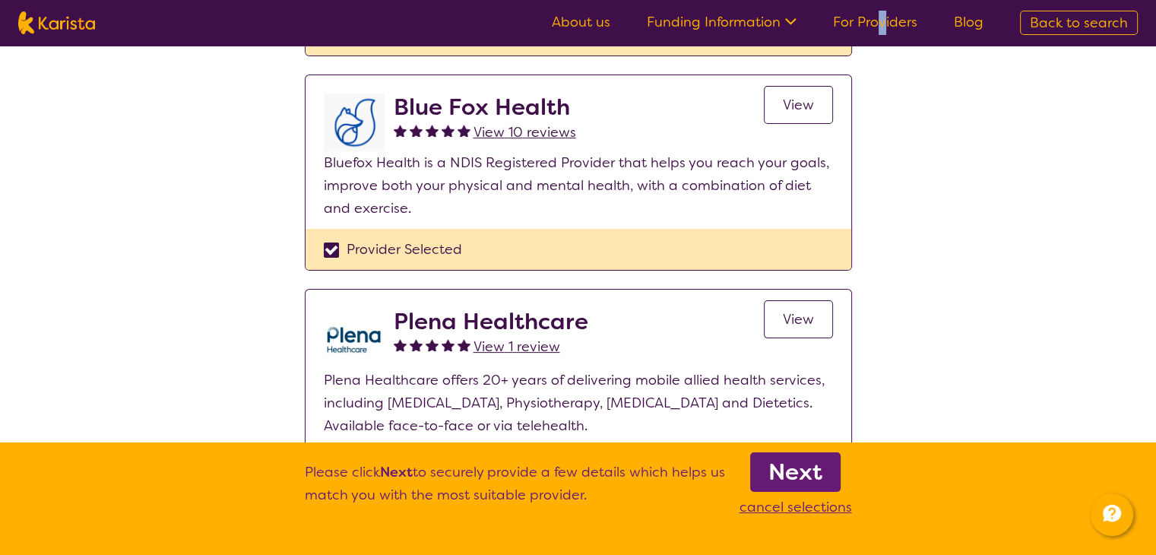
drag, startPoint x: 878, startPoint y: 37, endPoint x: 888, endPoint y: 9, distance: 30.1
click at [888, 9] on nav "About us Funding Information NDIS - National Disability Insurance Scheme HCP - …" at bounding box center [578, 23] width 1156 height 46
click at [888, 18] on link "For Providers" at bounding box center [875, 22] width 84 height 18
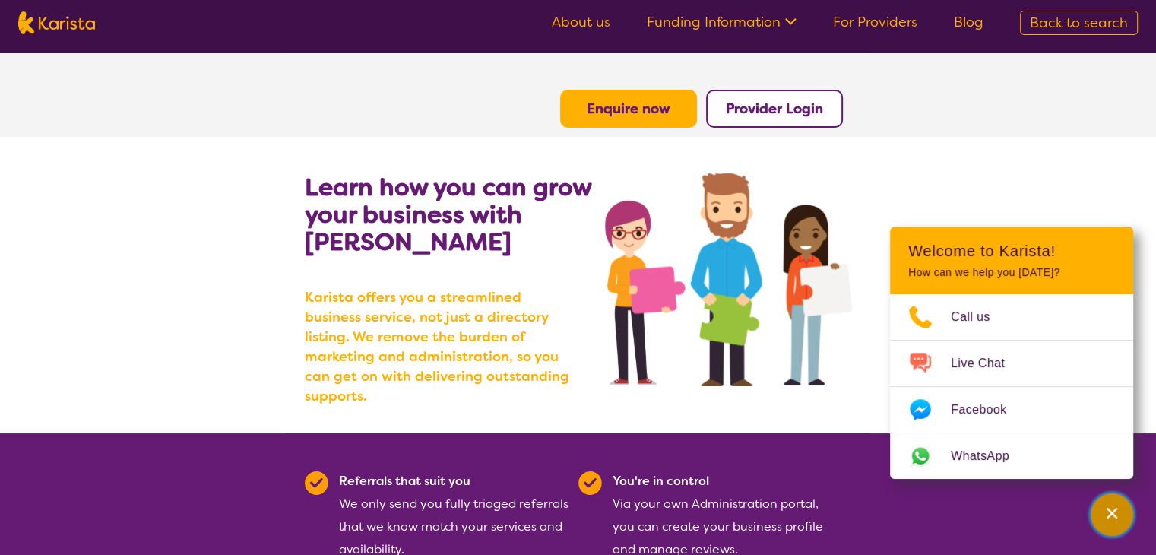
click at [1111, 509] on icon "Channel Menu" at bounding box center [1111, 512] width 15 height 15
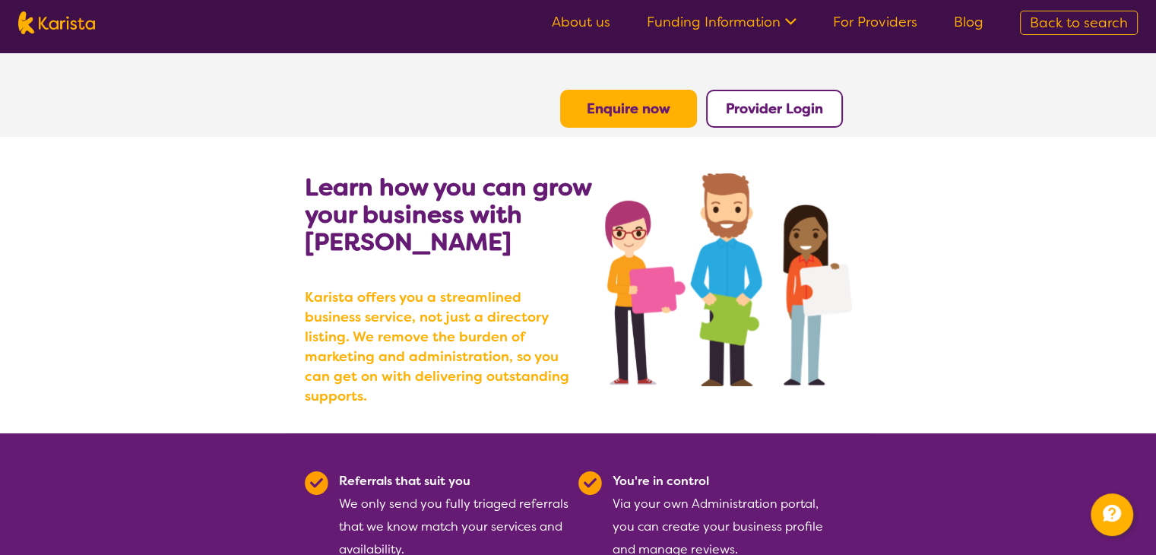
click at [788, 109] on b "Provider Login" at bounding box center [774, 109] width 97 height 18
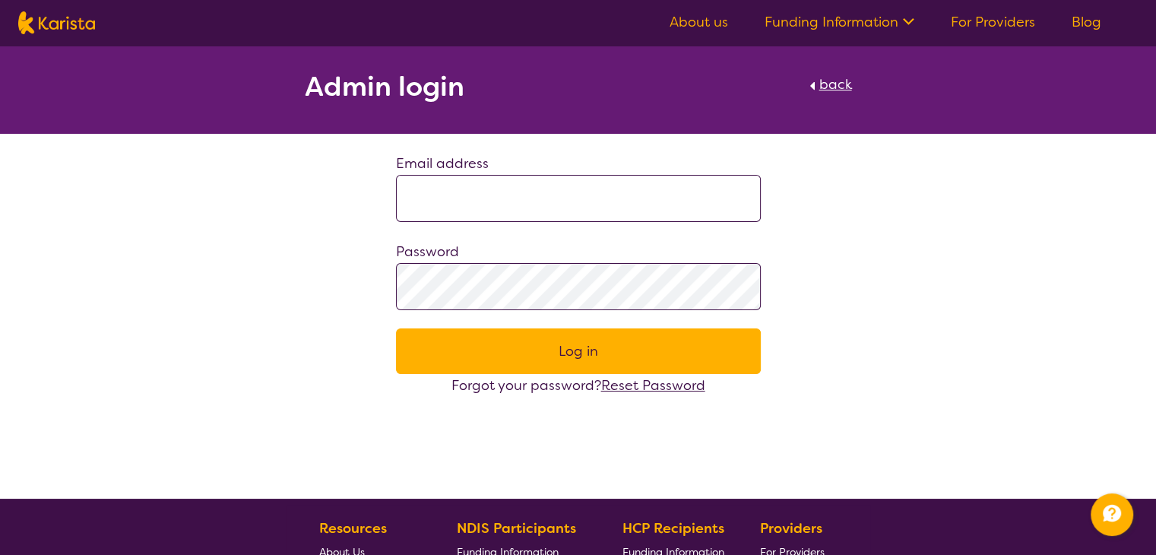
click at [833, 86] on span "back" at bounding box center [835, 84] width 33 height 18
select select "AD"
select select "NDIS"
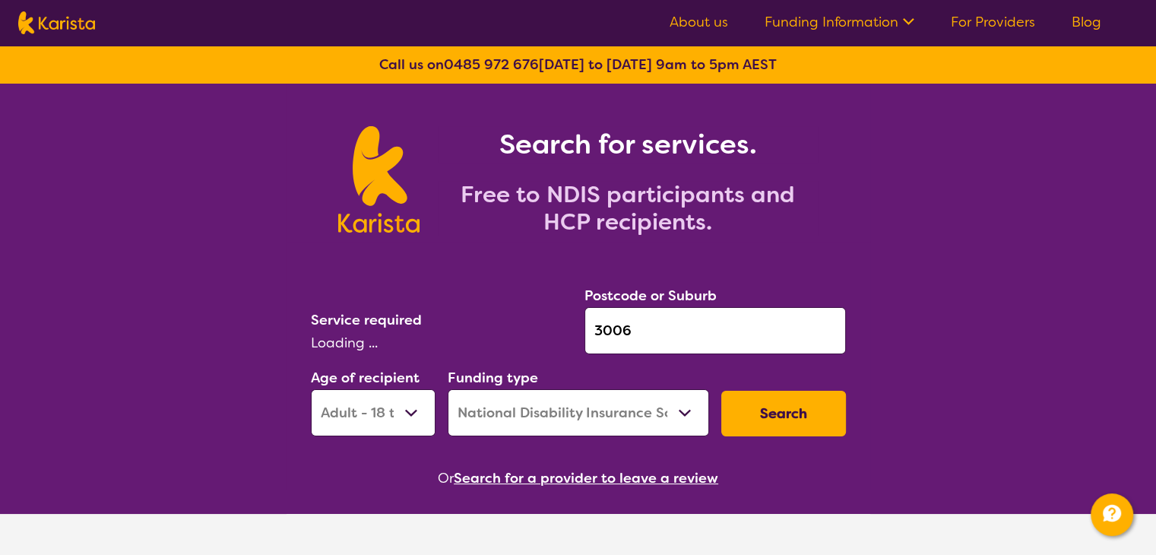
select select "Dietitian"
